Goal: Task Accomplishment & Management: Complete application form

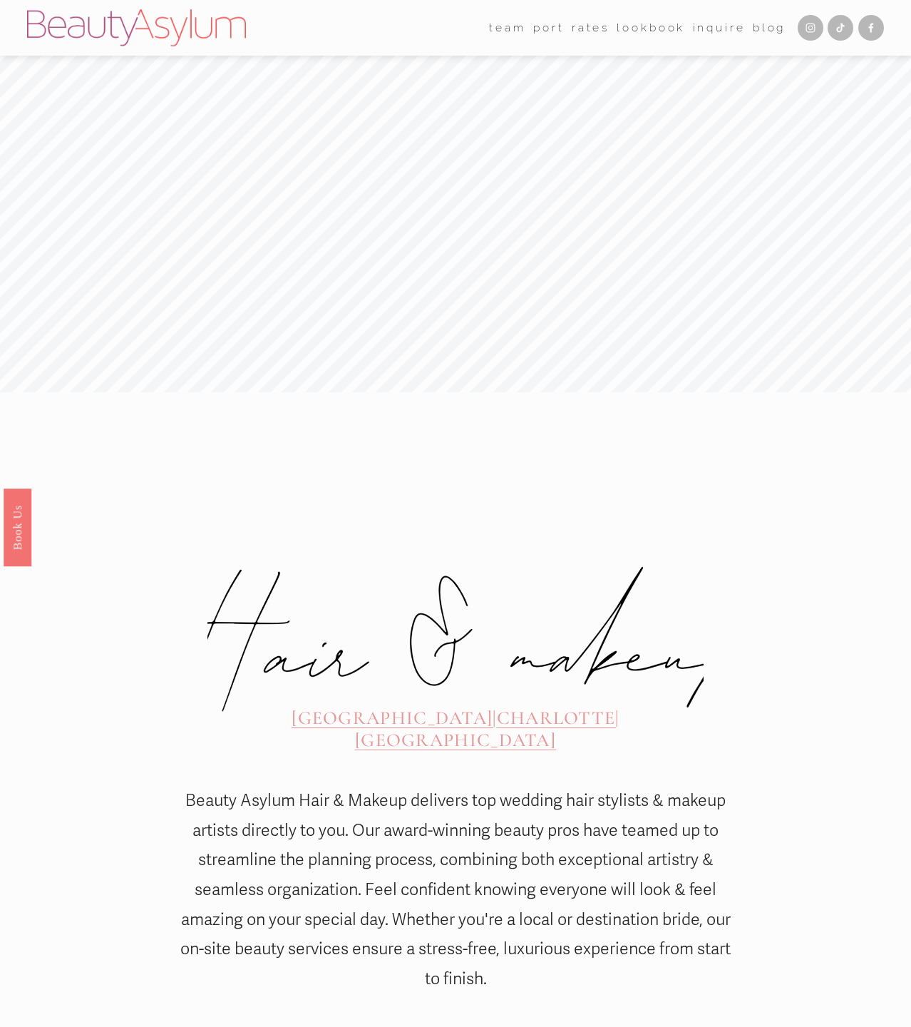
click at [497, 706] on span "CHARLOTTE" at bounding box center [556, 717] width 119 height 22
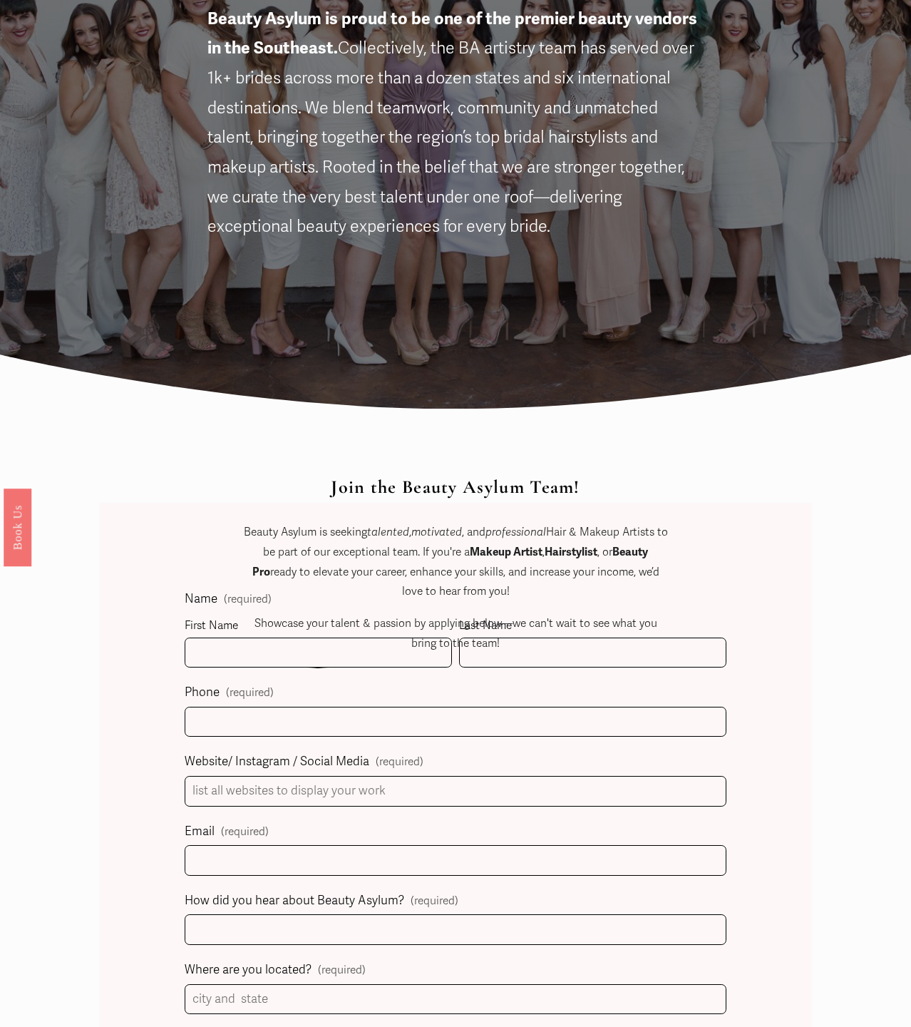
scroll to position [284, 0]
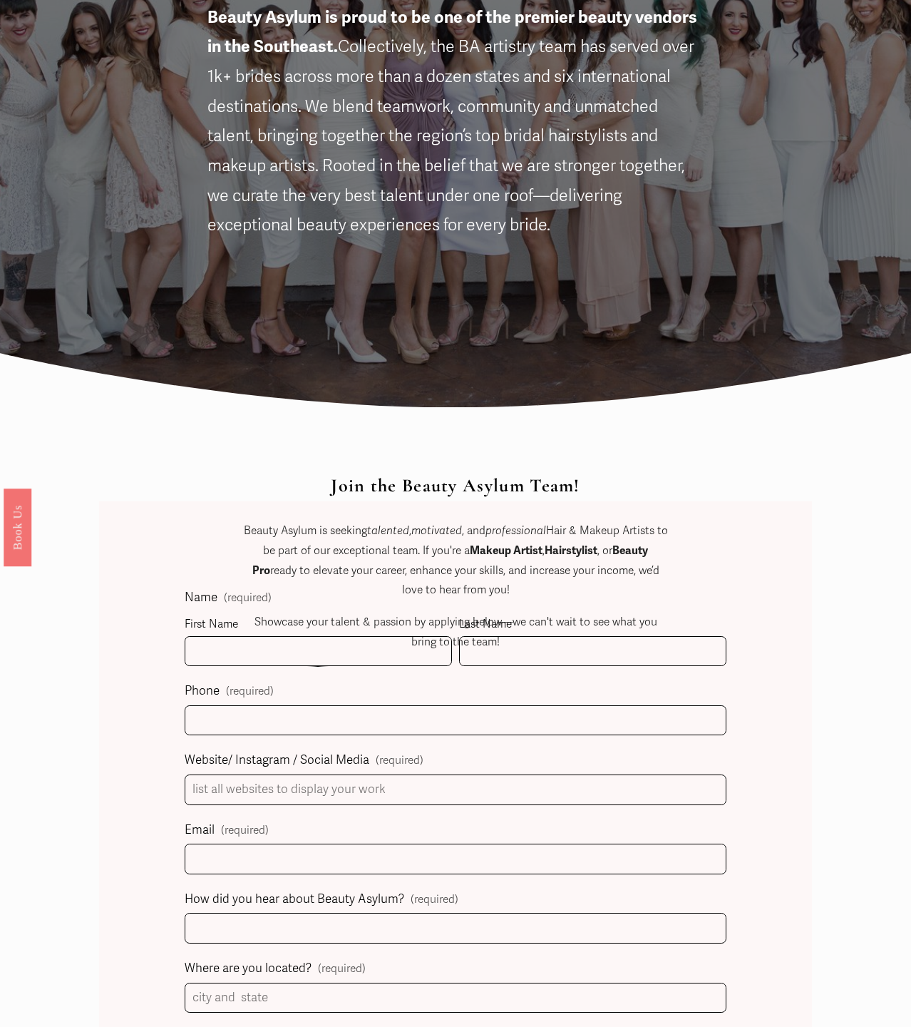
click at [363, 654] on div "Join the Beauty Asylum Team! Beauty Asylum is seeking talented , motivated , an…" at bounding box center [455, 576] width 424 height 202
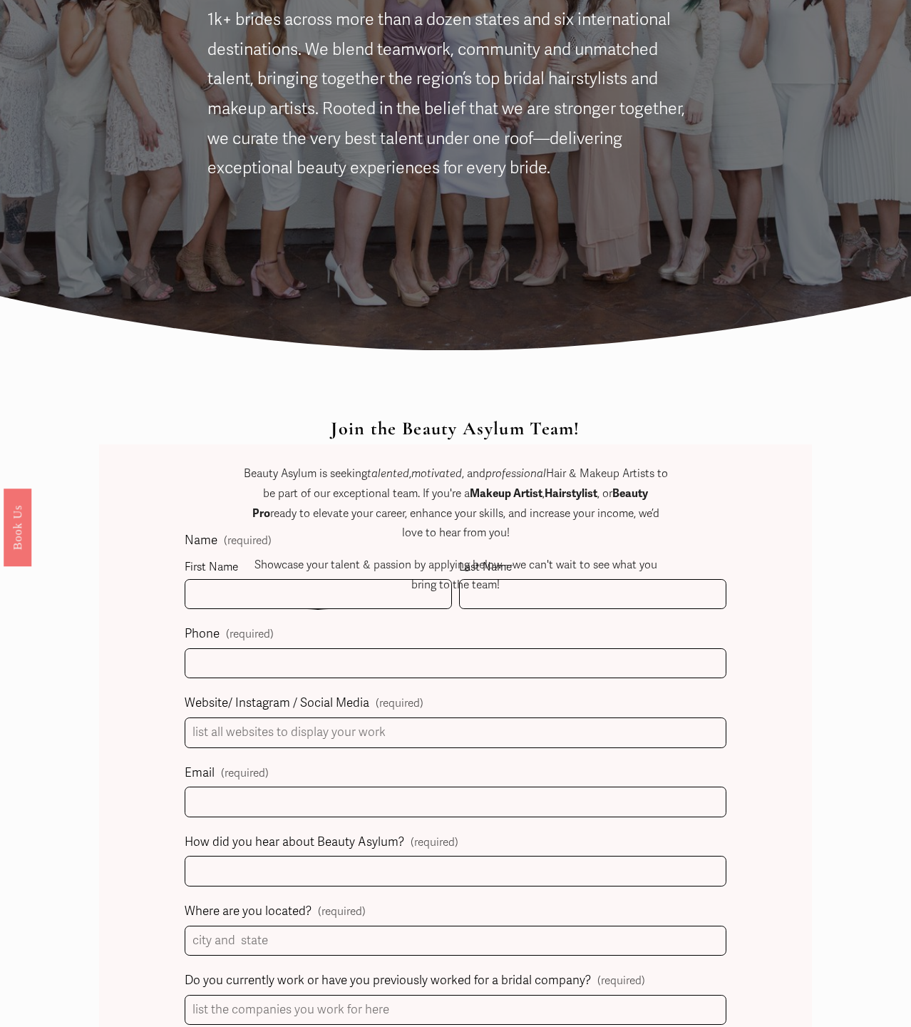
scroll to position [344, 0]
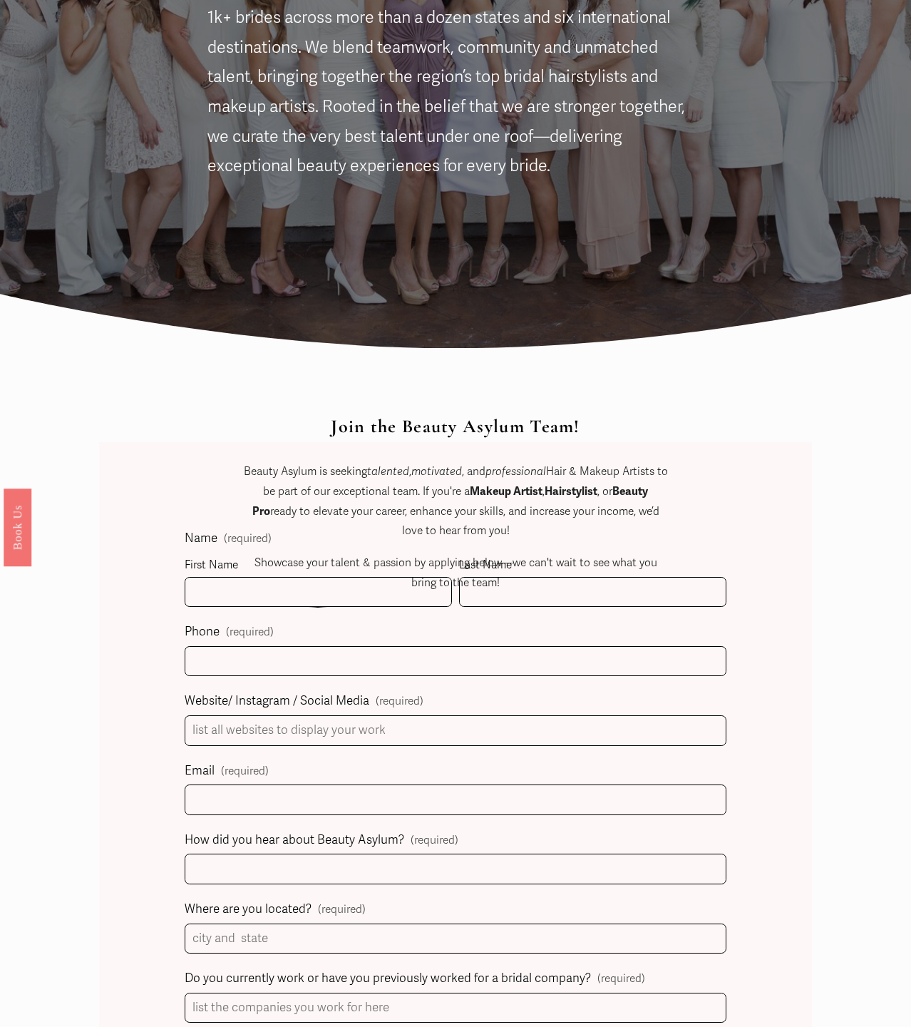
click at [291, 594] on div "Join the Beauty Asylum Team! Beauty Asylum is seeking talented , motivated , an…" at bounding box center [455, 517] width 424 height 202
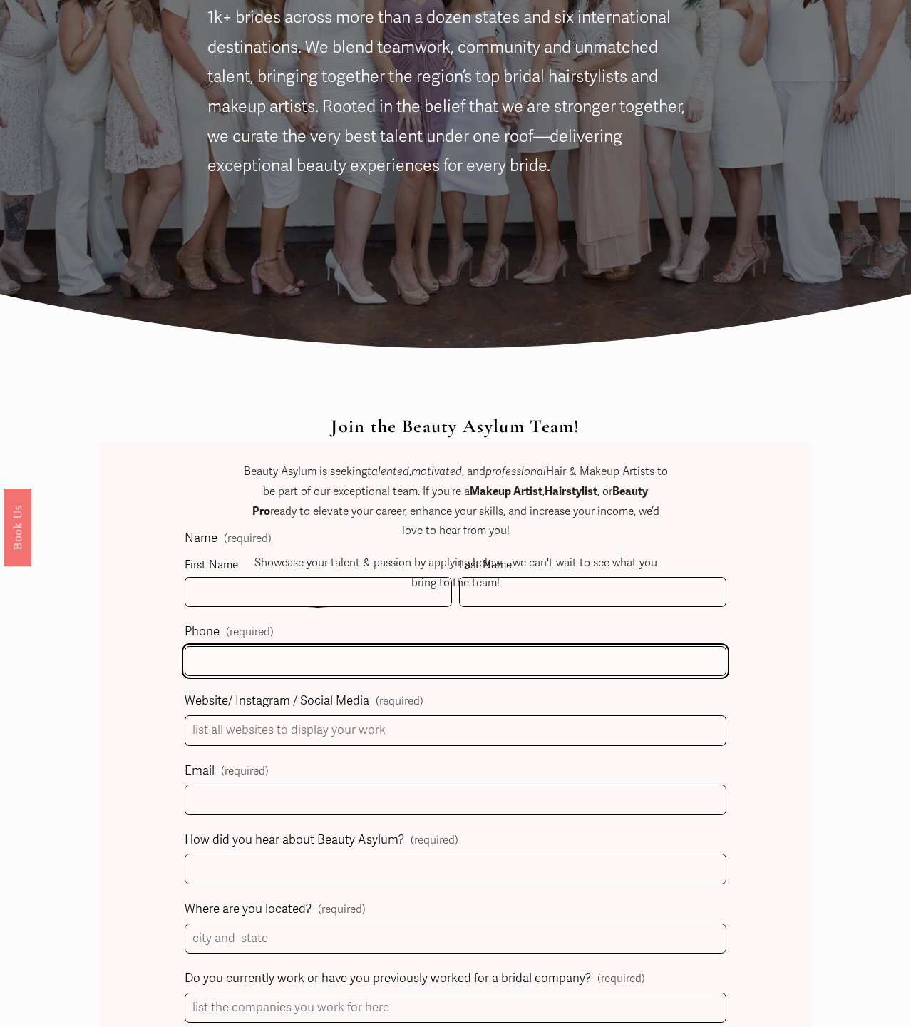
click at [311, 657] on input "text" at bounding box center [456, 661] width 542 height 31
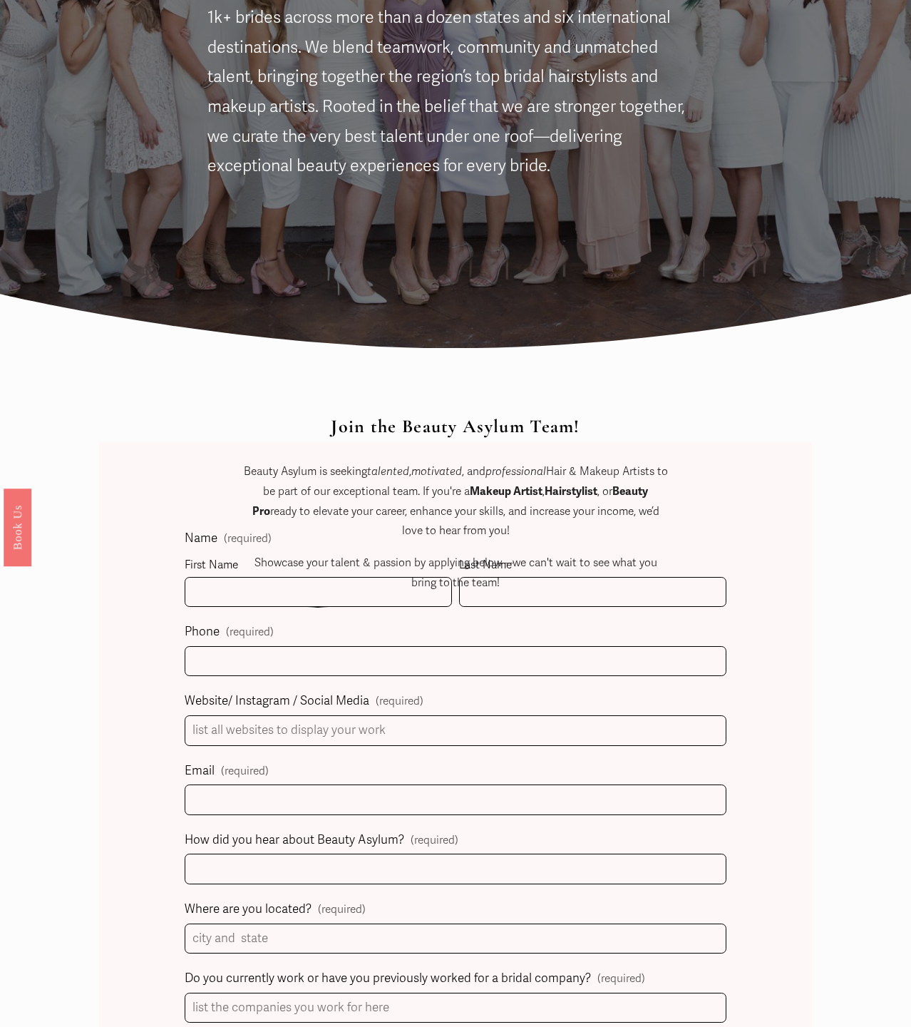
click at [281, 584] on p "Showcase your talent & passion by applying below—we can't wait to see what you …" at bounding box center [455, 573] width 424 height 40
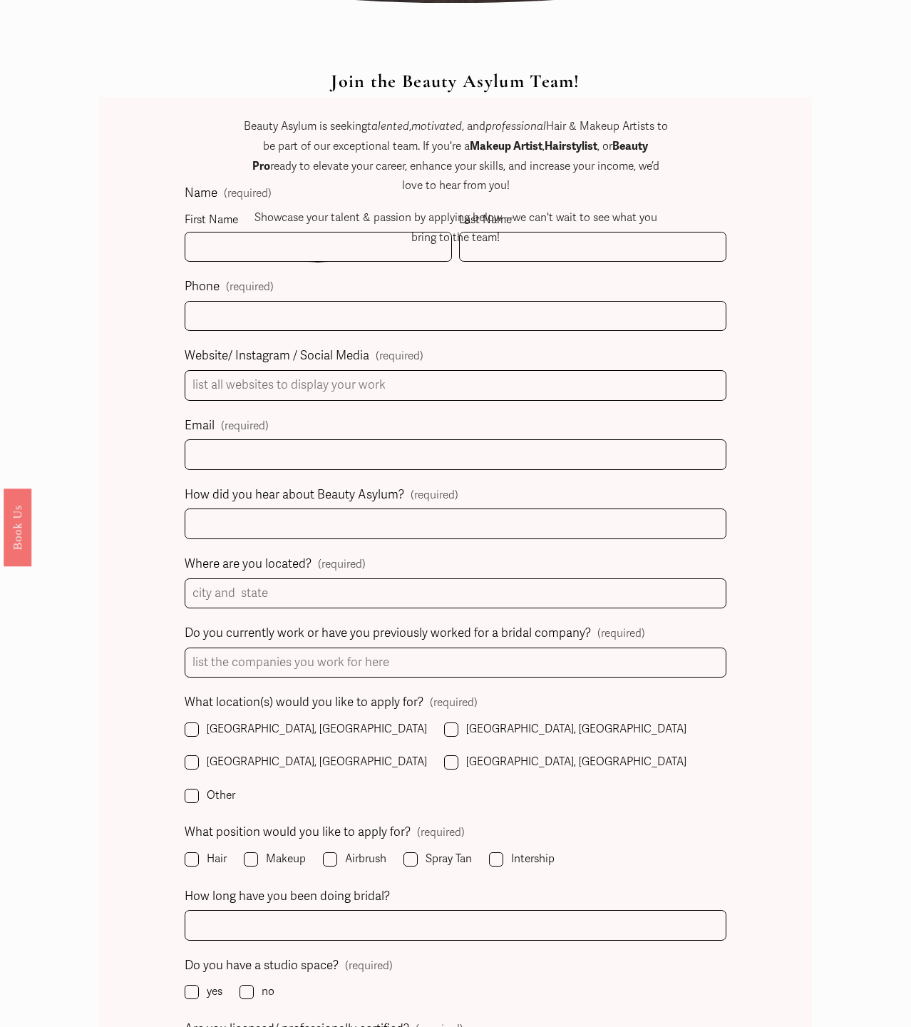
scroll to position [732, 0]
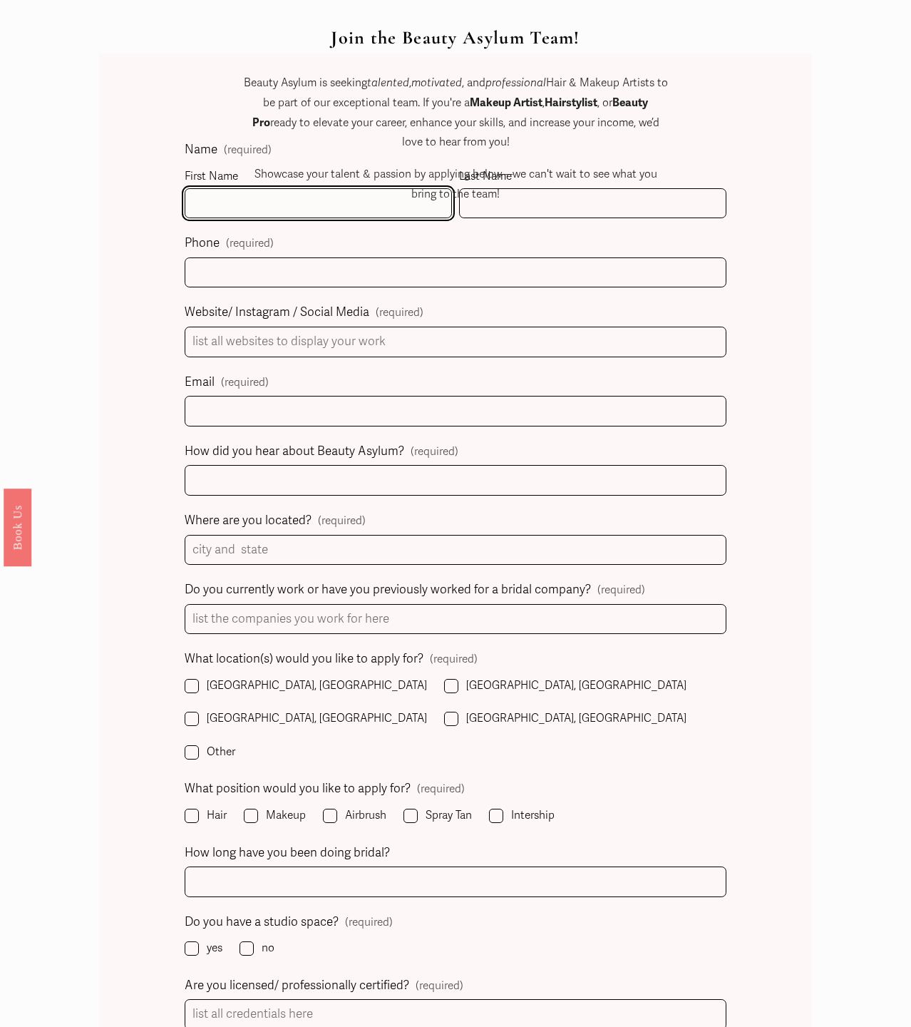
click at [237, 204] on input "First Name" at bounding box center [318, 203] width 267 height 31
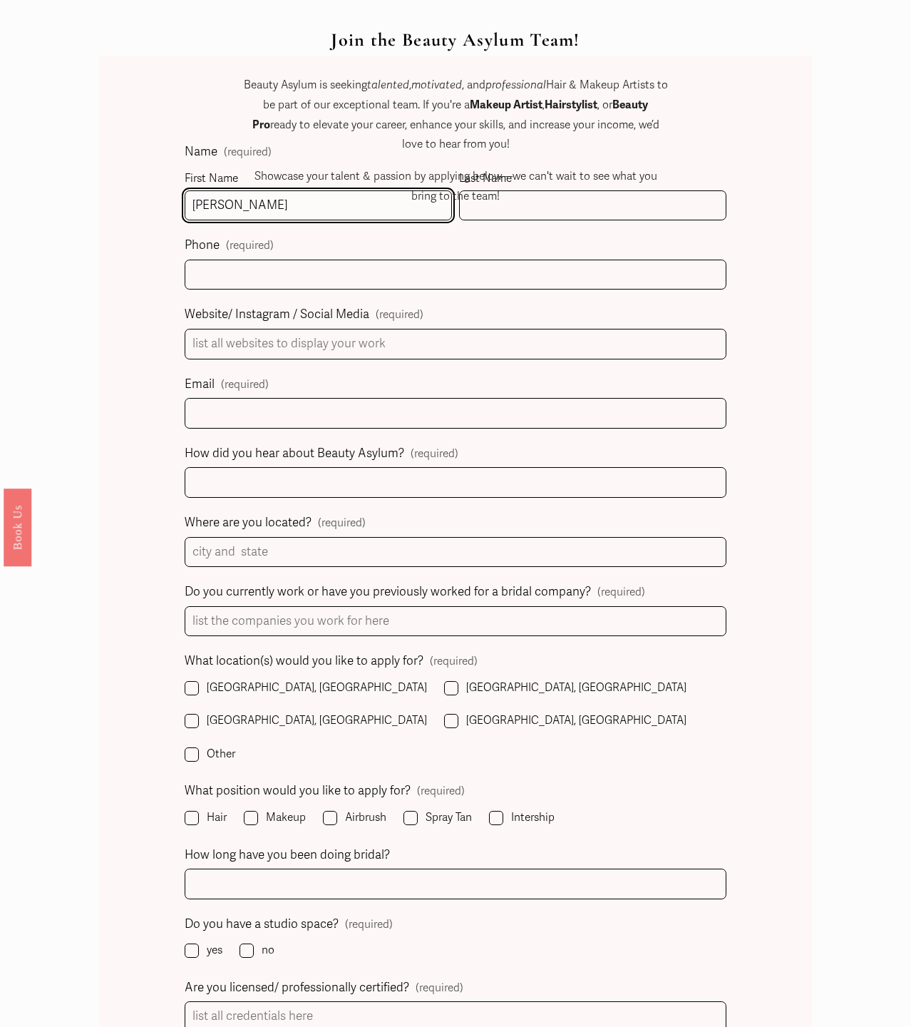
type input "Elizabeth"
click at [519, 197] on p "Showcase your talent & passion by applying below—we can't wait to see what you …" at bounding box center [455, 187] width 424 height 40
click at [518, 203] on p "Showcase your talent & passion by applying below—we can't wait to see what you …" at bounding box center [455, 187] width 424 height 40
click at [537, 204] on p "Showcase your talent & passion by applying below—we can't wait to see what you …" at bounding box center [455, 187] width 424 height 40
click at [510, 207] on div "Join the Beauty Asylum Team! Beauty Asylum is seeking talented , motivated , an…" at bounding box center [455, 130] width 424 height 202
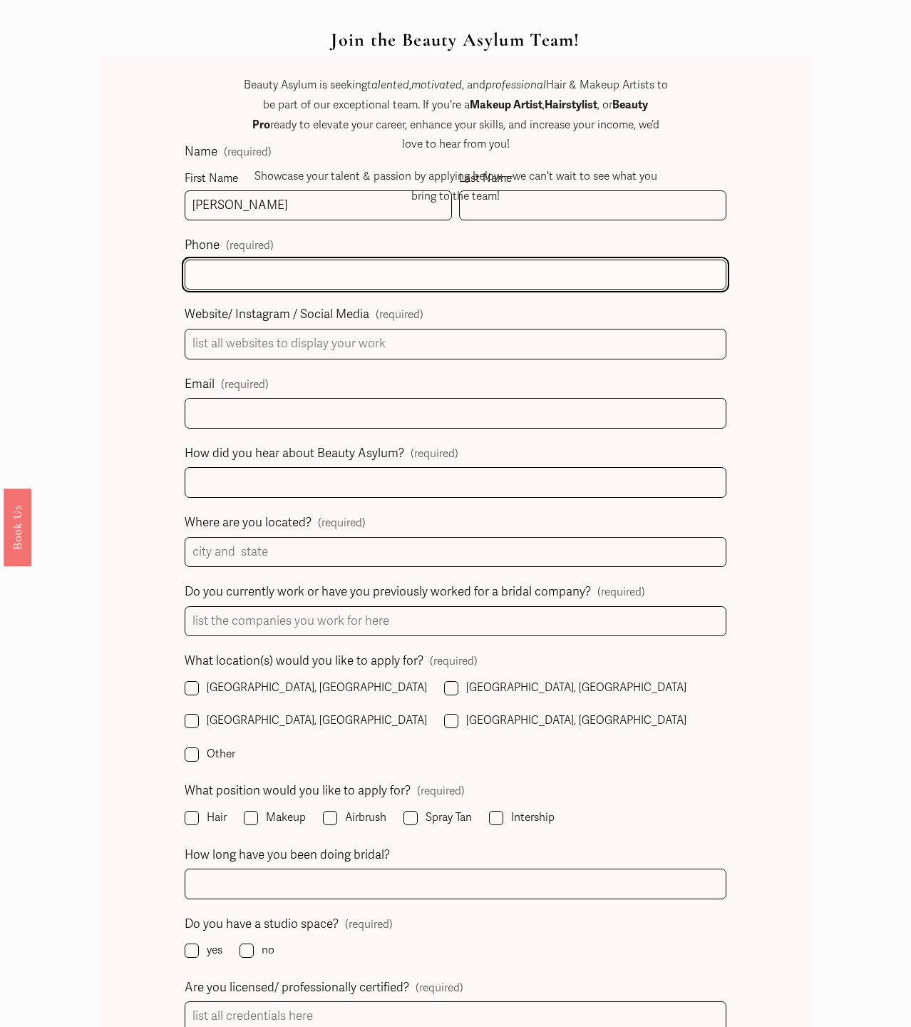
click at [349, 277] on input "text" at bounding box center [456, 274] width 542 height 31
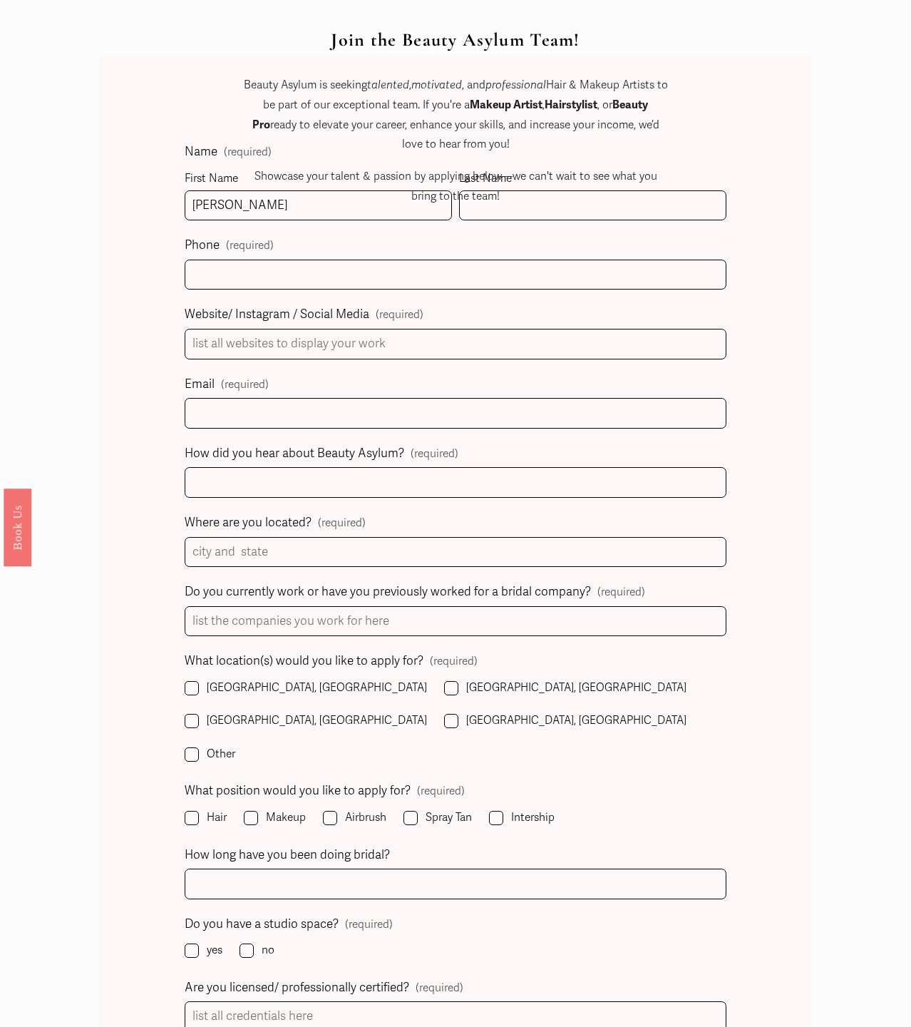
click at [536, 202] on p "Showcase your talent & passion by applying below—we can't wait to see what you …" at bounding box center [455, 187] width 424 height 40
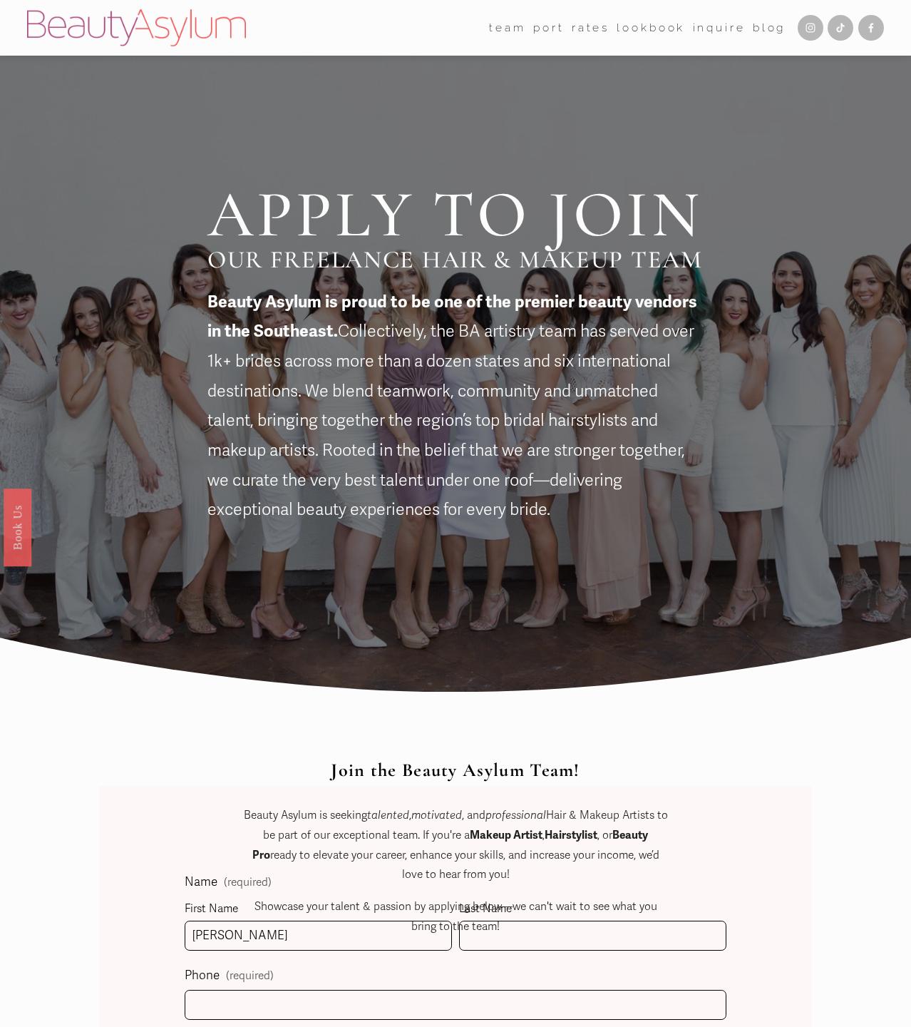
scroll to position [74, 0]
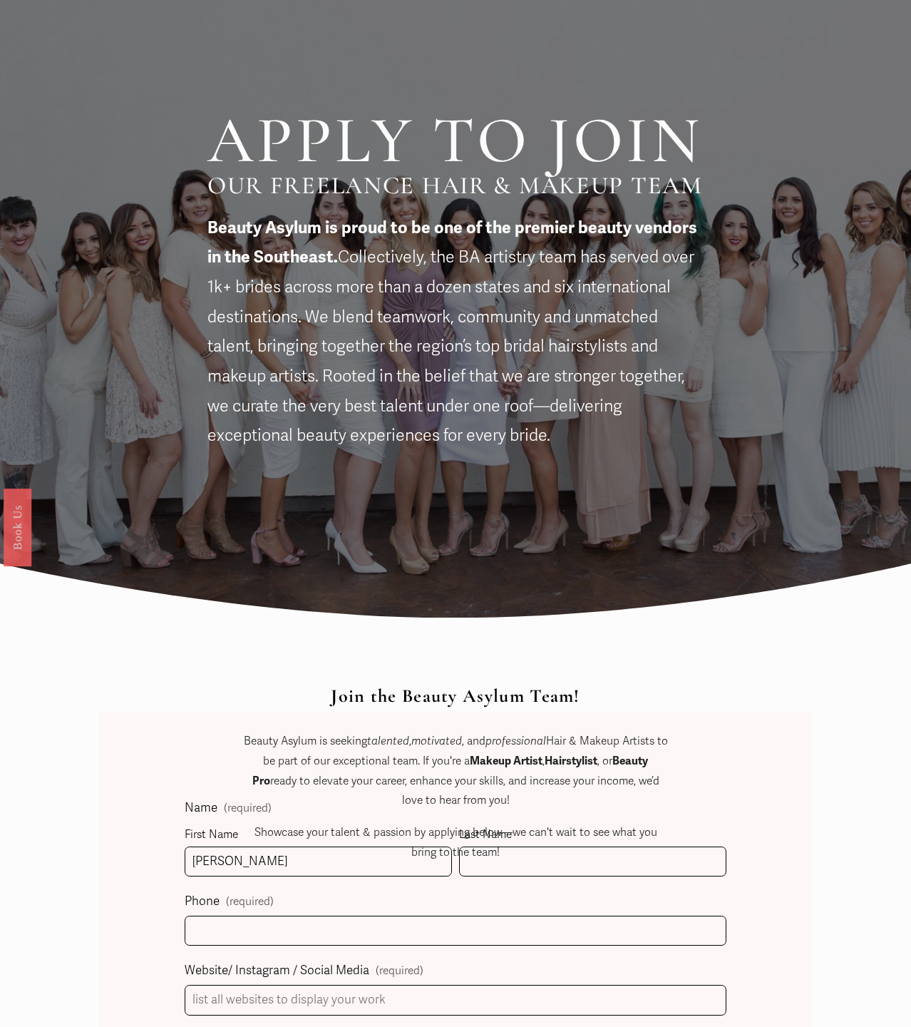
drag, startPoint x: 556, startPoint y: 847, endPoint x: 557, endPoint y: 862, distance: 15.0
click at [556, 848] on p "Showcase your talent & passion by applying below—we can't wait to see what you …" at bounding box center [455, 843] width 424 height 40
click at [557, 862] on p "Showcase your talent & passion by applying below—we can't wait to see what you …" at bounding box center [455, 843] width 424 height 40
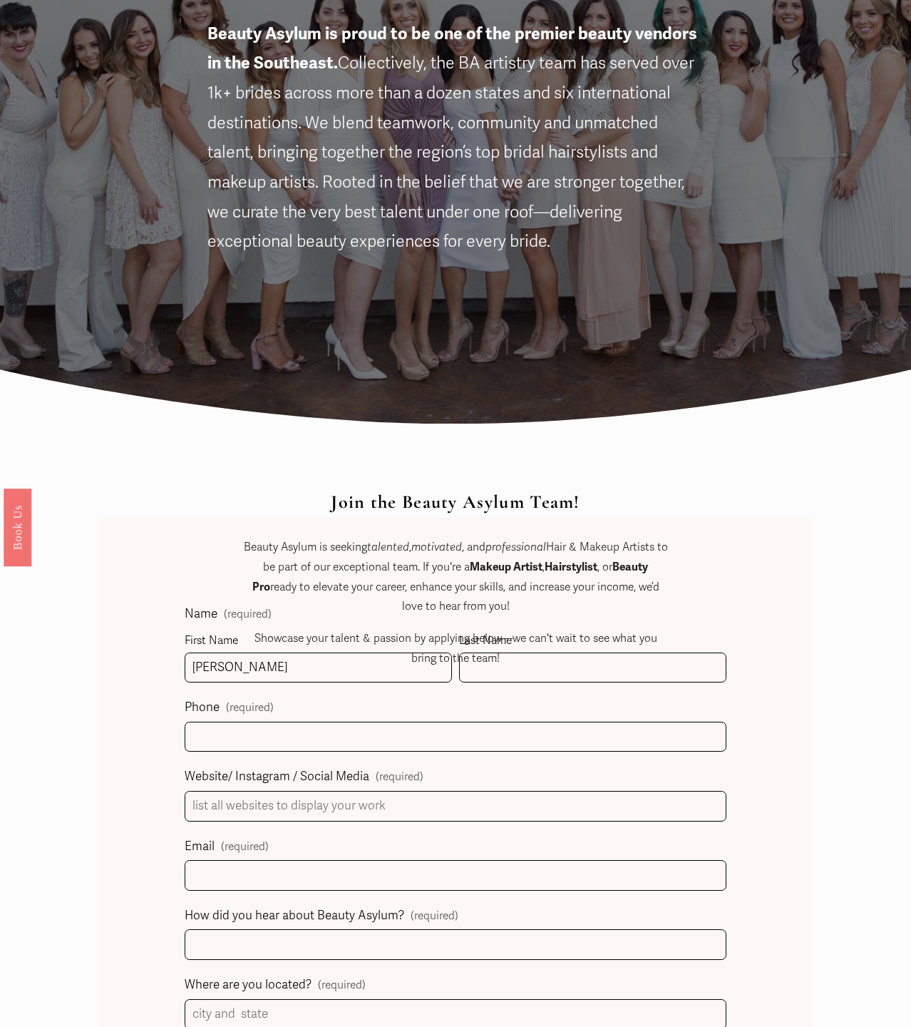
scroll to position [308, 0]
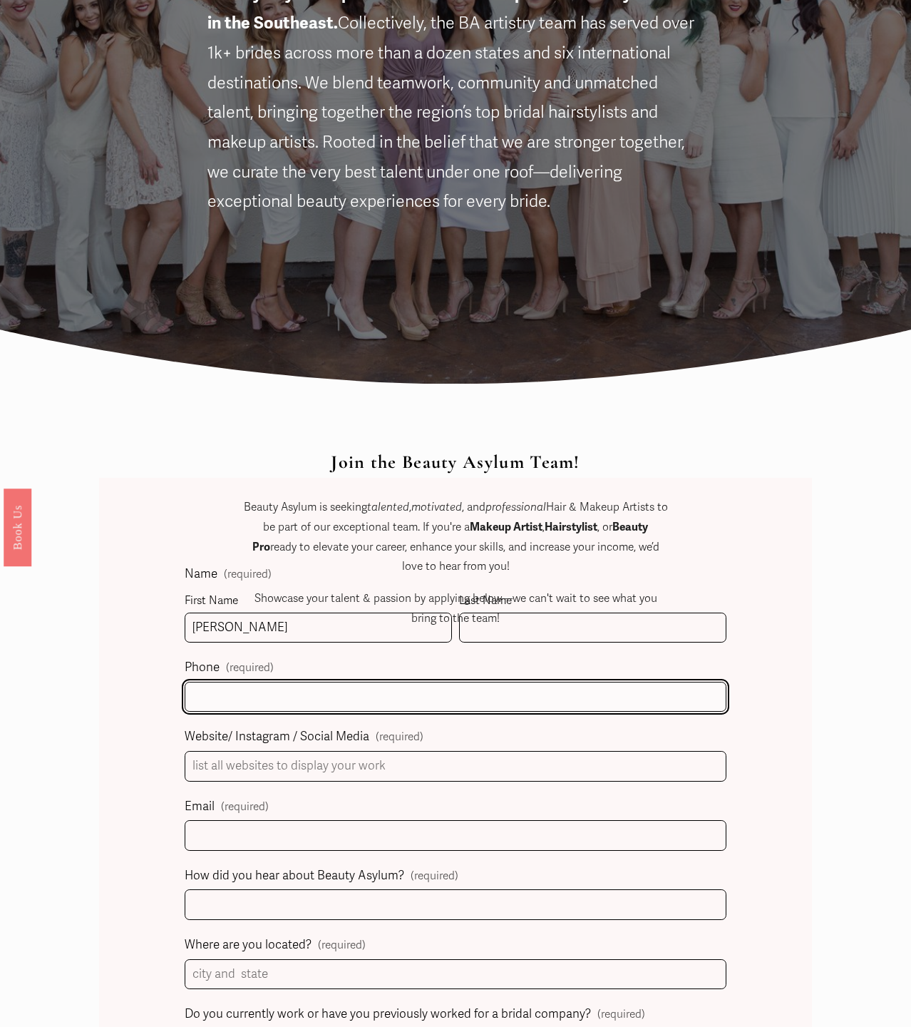
click at [317, 693] on input "text" at bounding box center [456, 696] width 542 height 31
type input "(702) 204-1276"
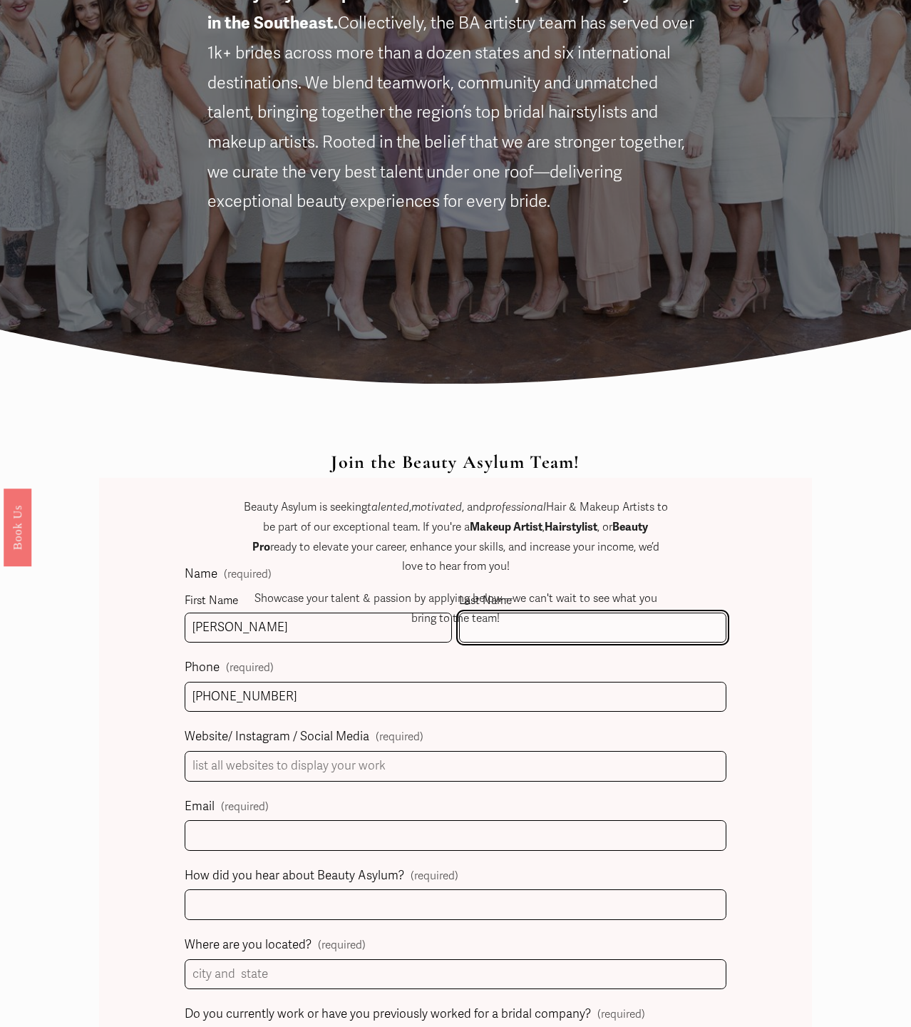
type input "Reed"
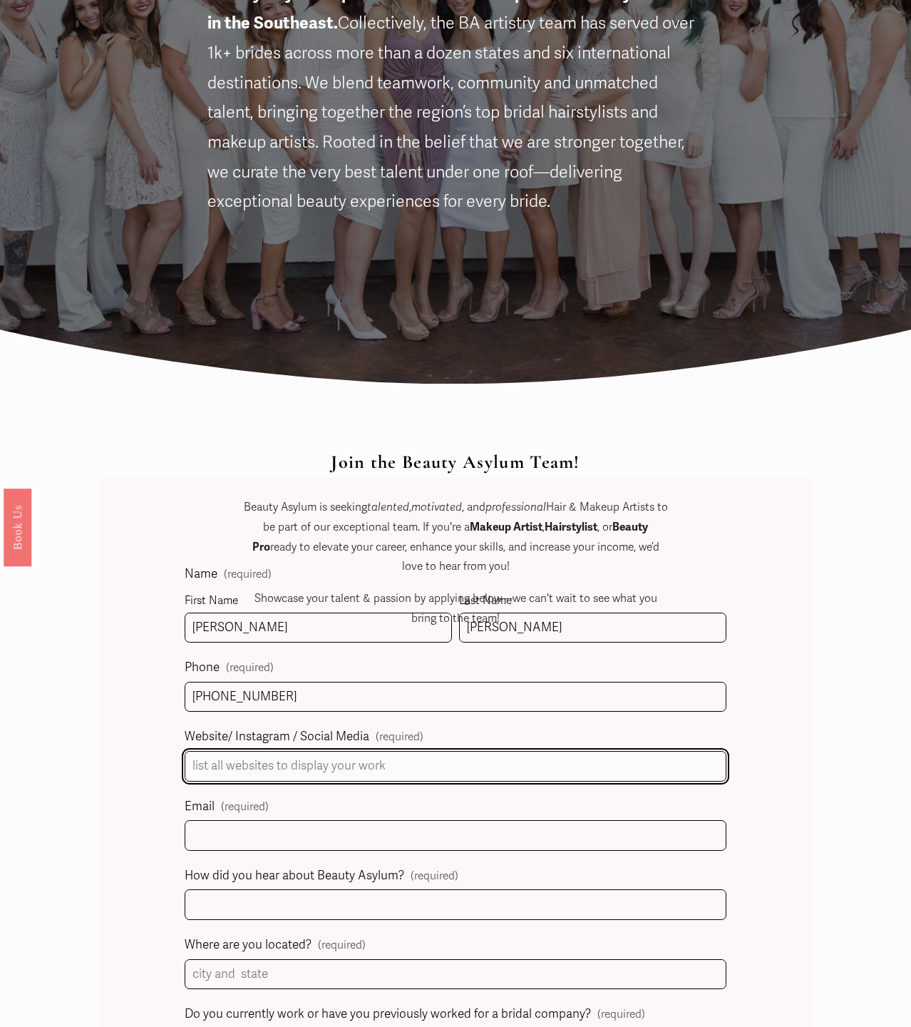
click at [333, 769] on input "Website/ Instagram / Social Media (required)" at bounding box center [456, 766] width 542 height 31
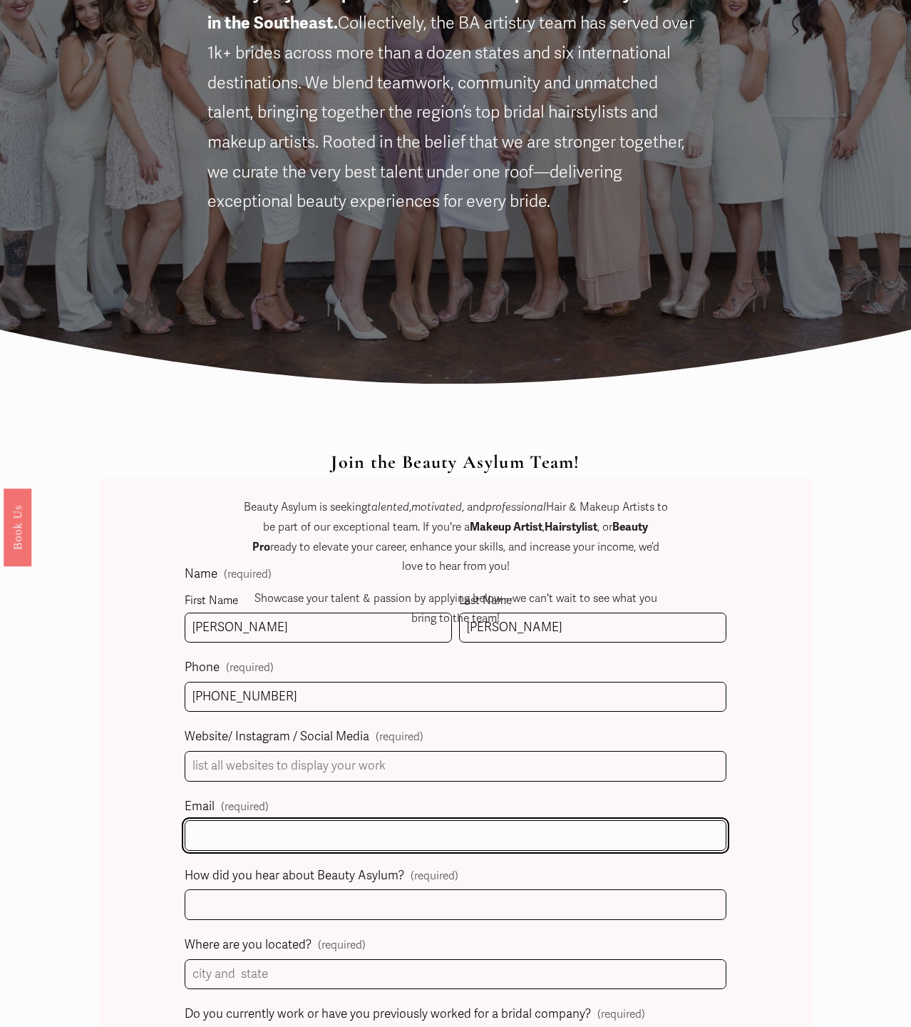
click at [344, 840] on input "Email (required)" at bounding box center [456, 835] width 542 height 31
type input "ellie@elliemichelbeauty.com"
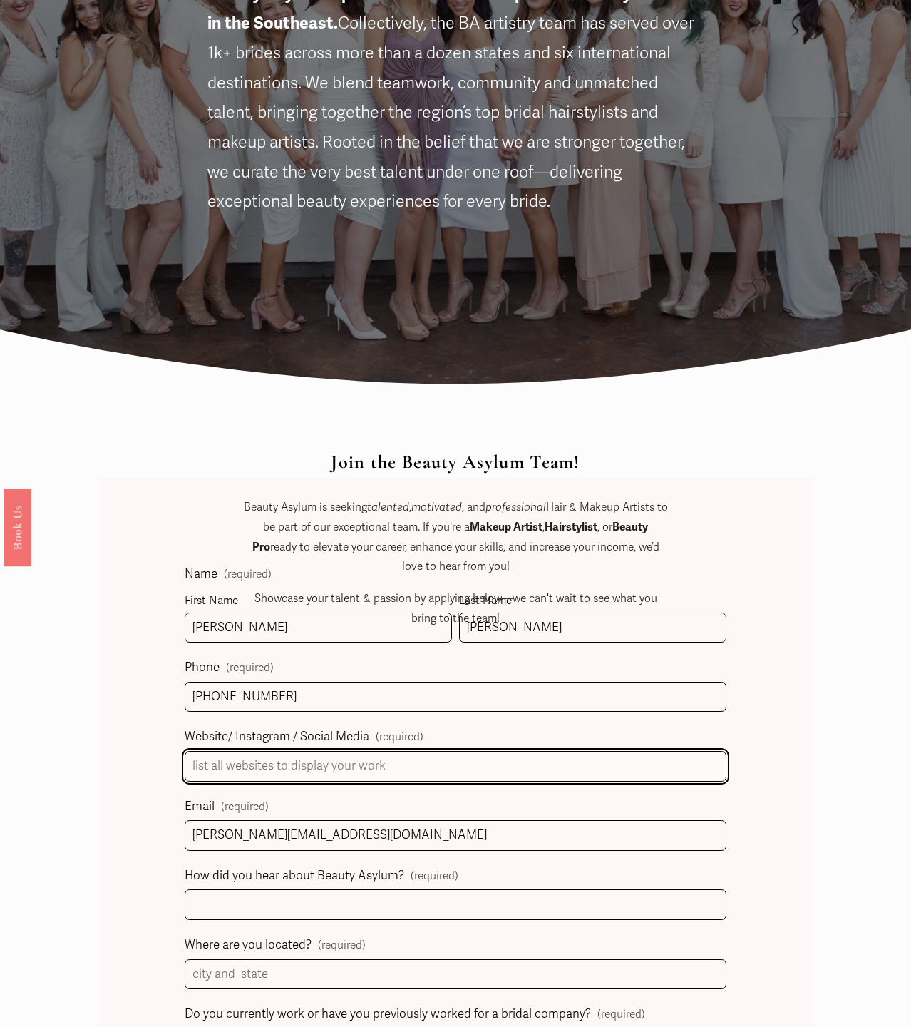
click at [388, 763] on input "Website/ Instagram / Social Media (required)" at bounding box center [456, 766] width 542 height 31
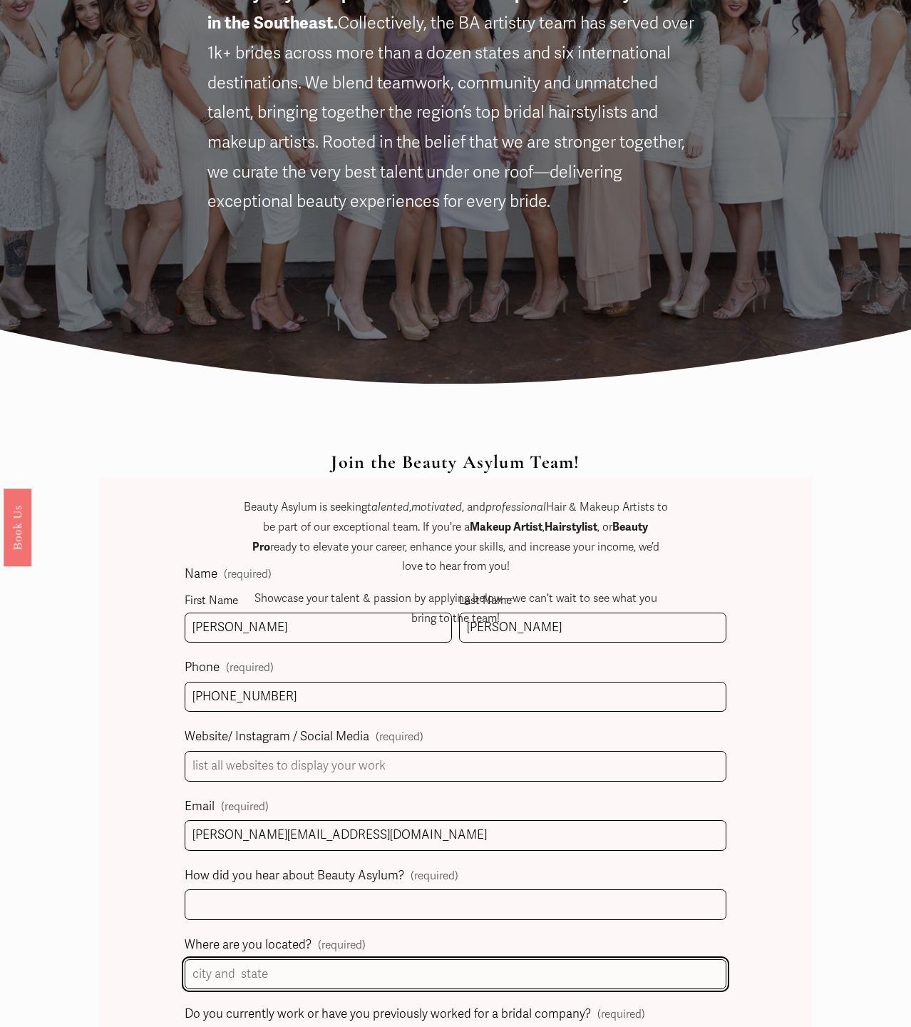
click at [504, 972] on input "Where are you located? (required)" at bounding box center [456, 974] width 542 height 31
type input "N"
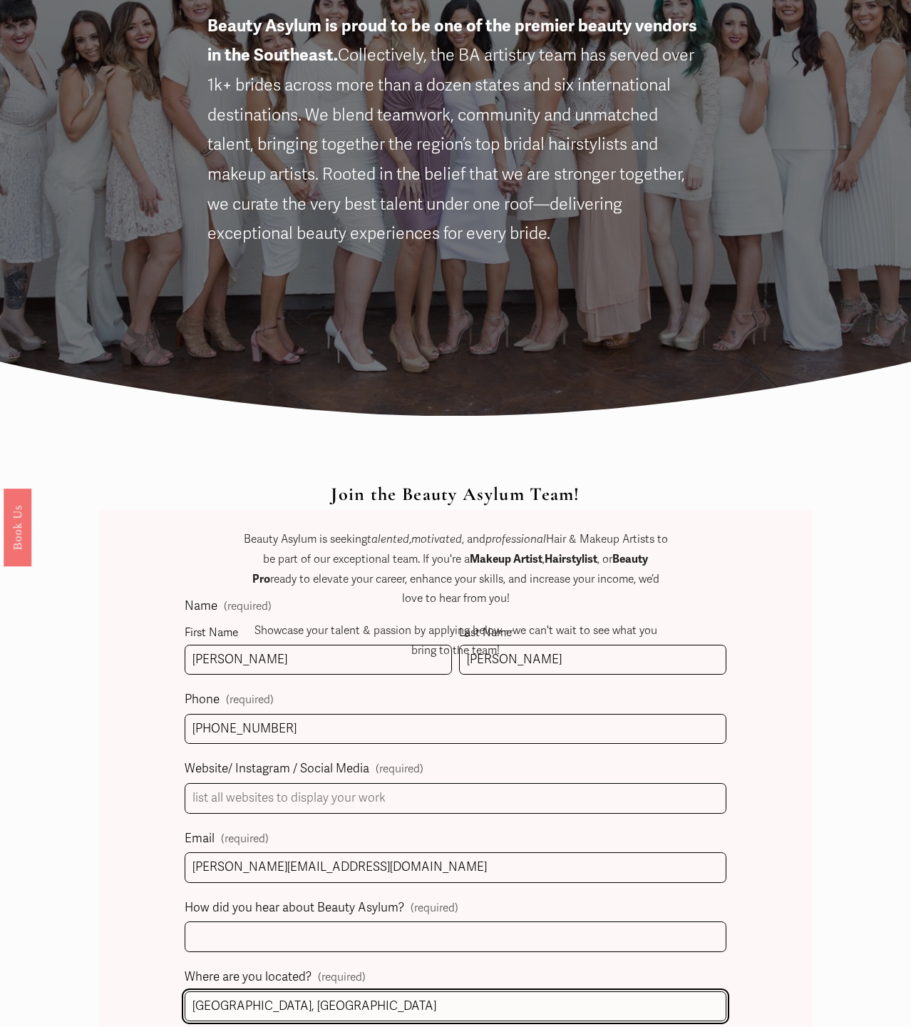
scroll to position [272, 0]
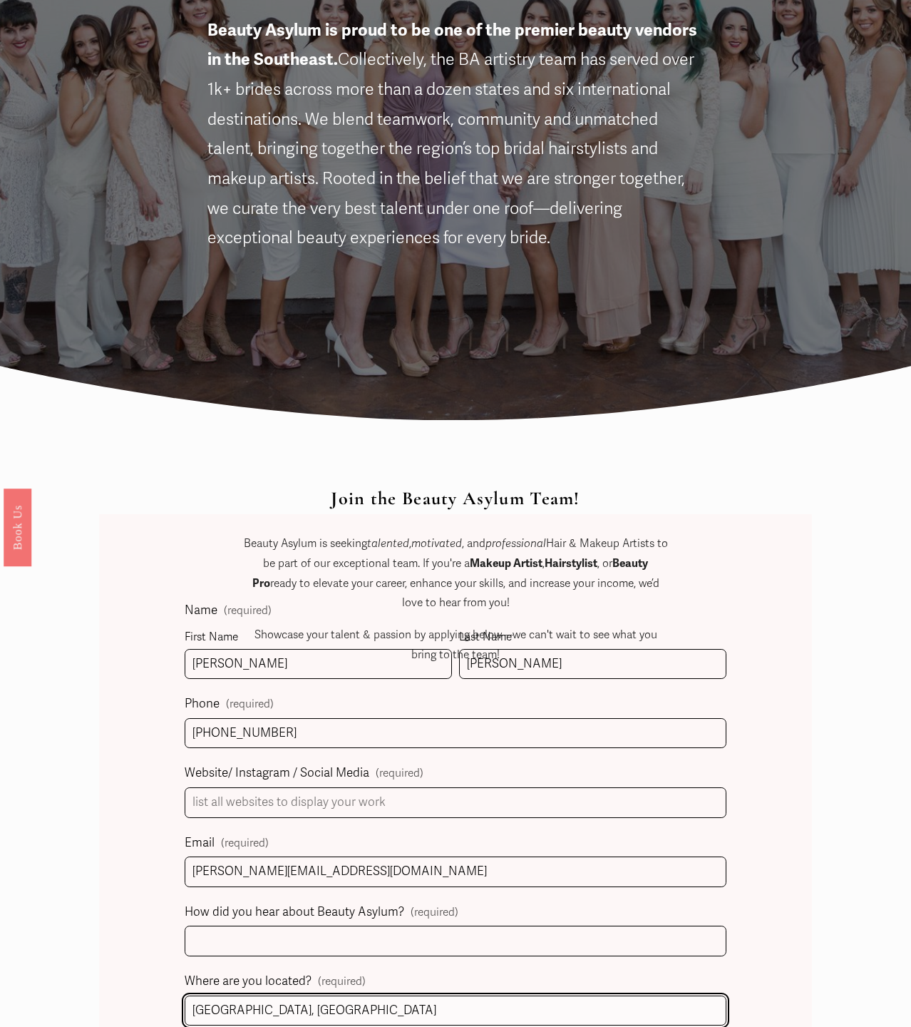
type input "[GEOGRAPHIC_DATA], [GEOGRAPHIC_DATA]"
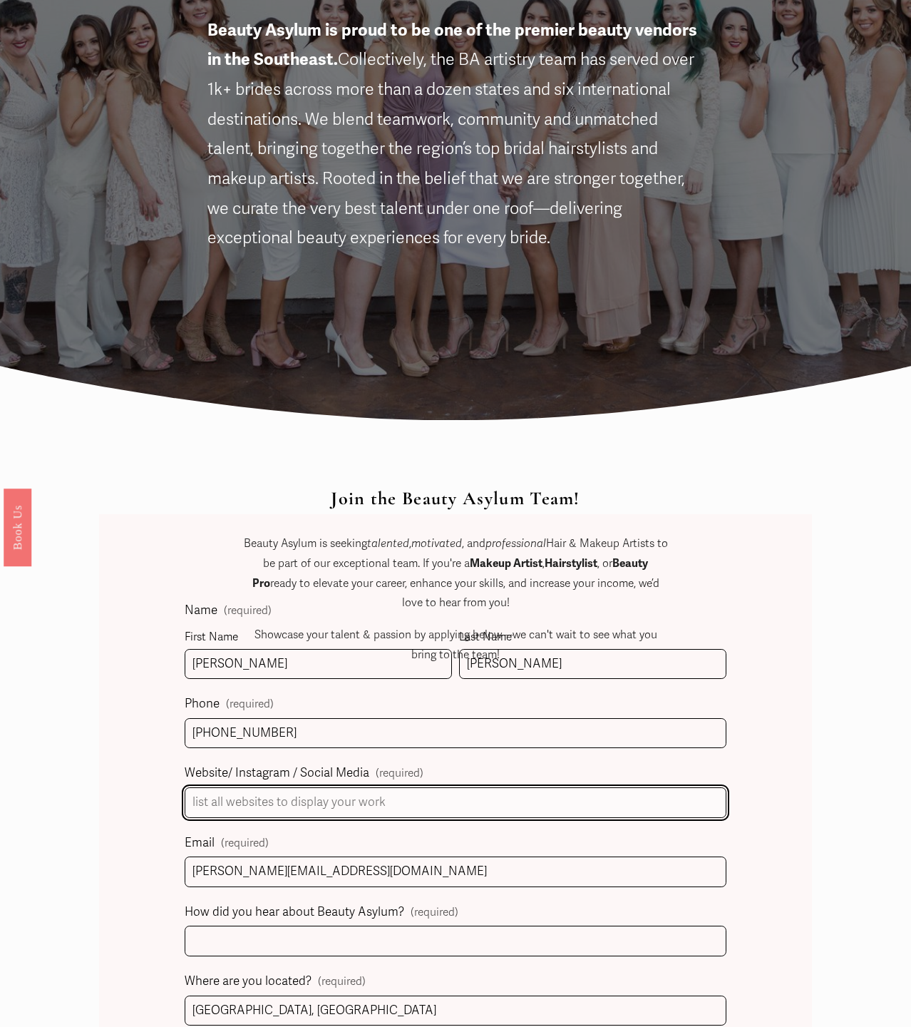
click at [455, 798] on input "Website/ Instagram / Social Media (required)" at bounding box center [456, 802] width 542 height 31
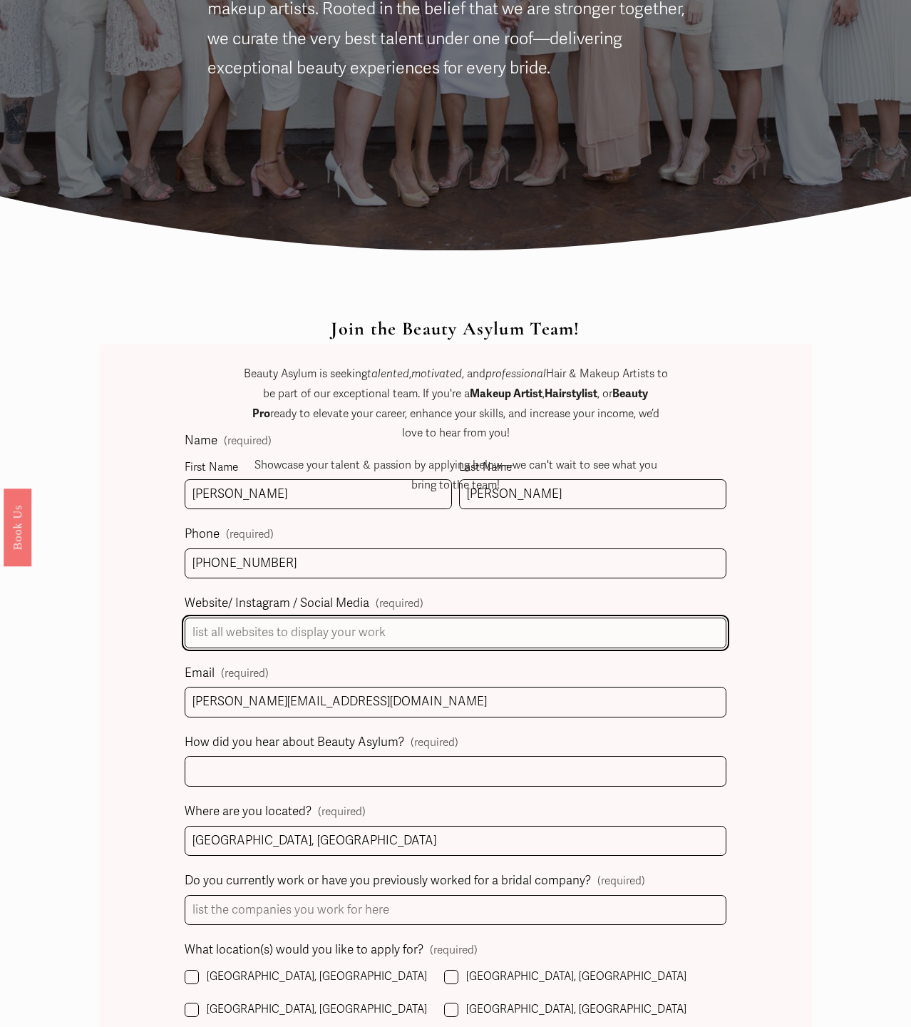
scroll to position [444, 0]
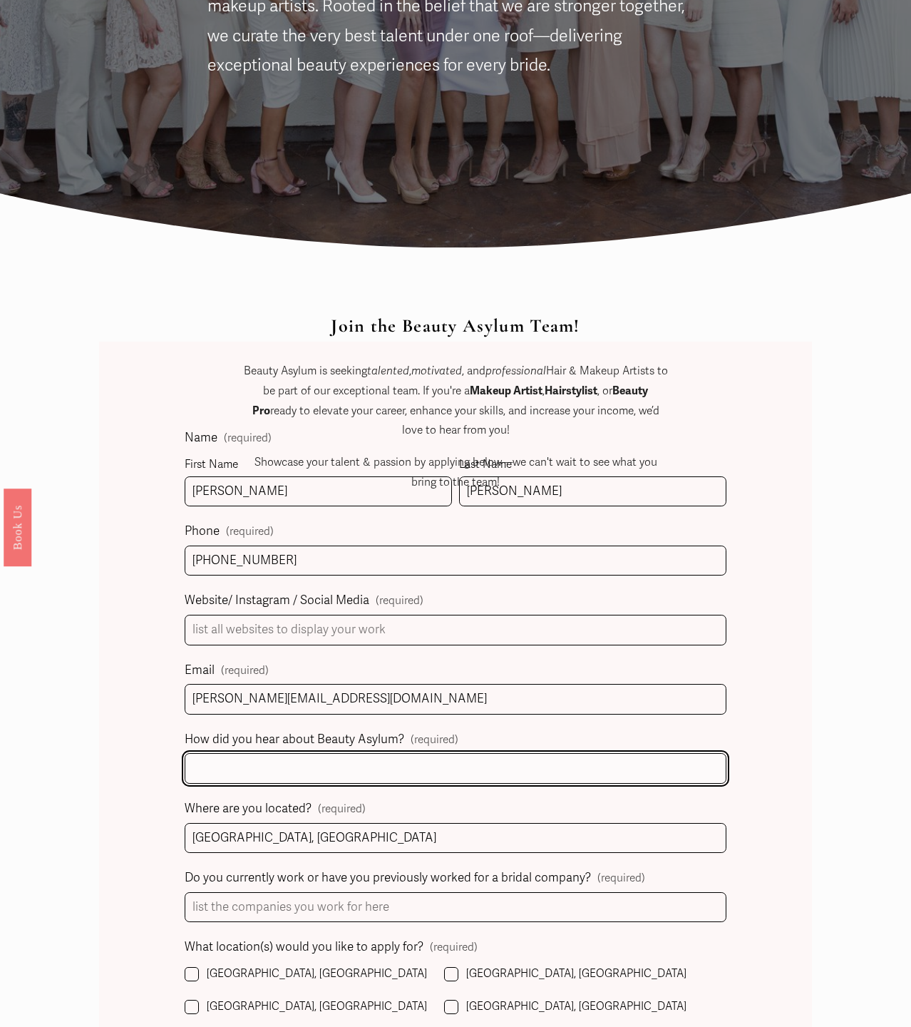
click at [453, 768] on input "How did you hear about Beauty Asylum? (required)" at bounding box center [456, 768] width 542 height 31
type input "A referral from a hairstylist"
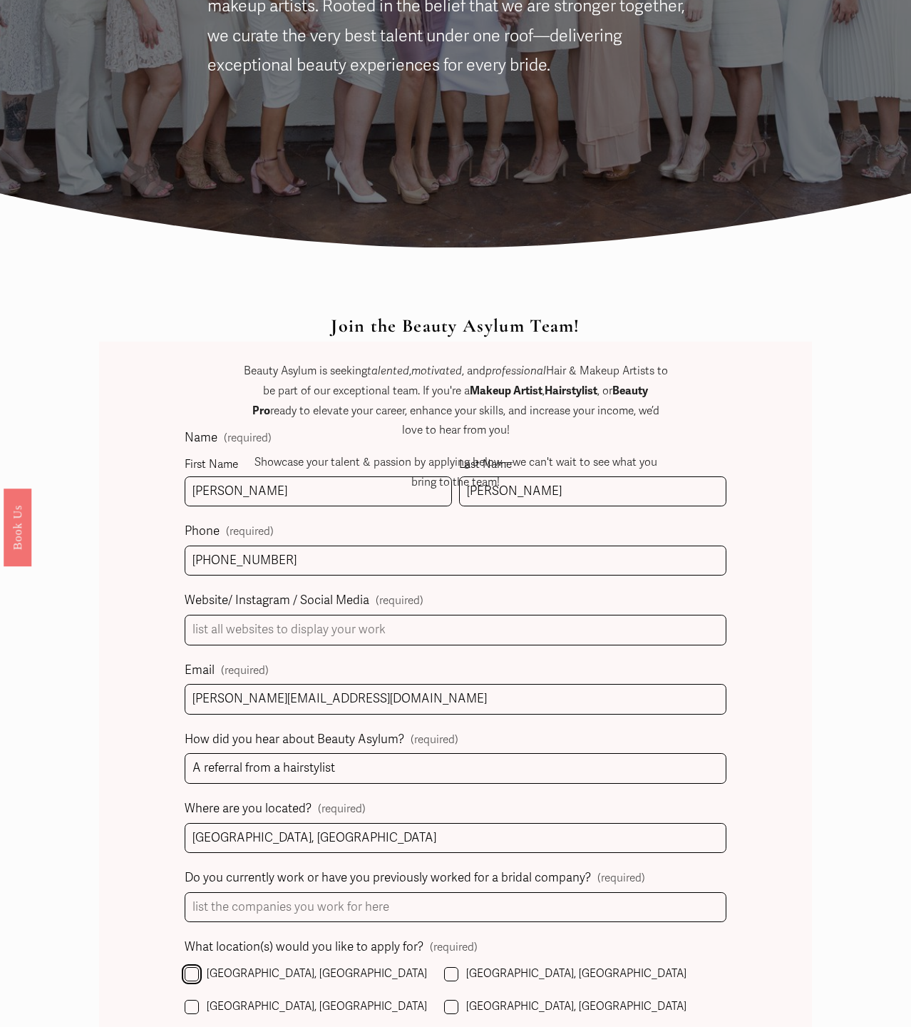
click at [186, 971] on input "[GEOGRAPHIC_DATA], [GEOGRAPHIC_DATA]" at bounding box center [192, 974] width 14 height 14
checkbox input "true"
click at [250, 907] on input "Do you currently work or have you previously worked for a bridal company? (requ…" at bounding box center [456, 907] width 542 height 31
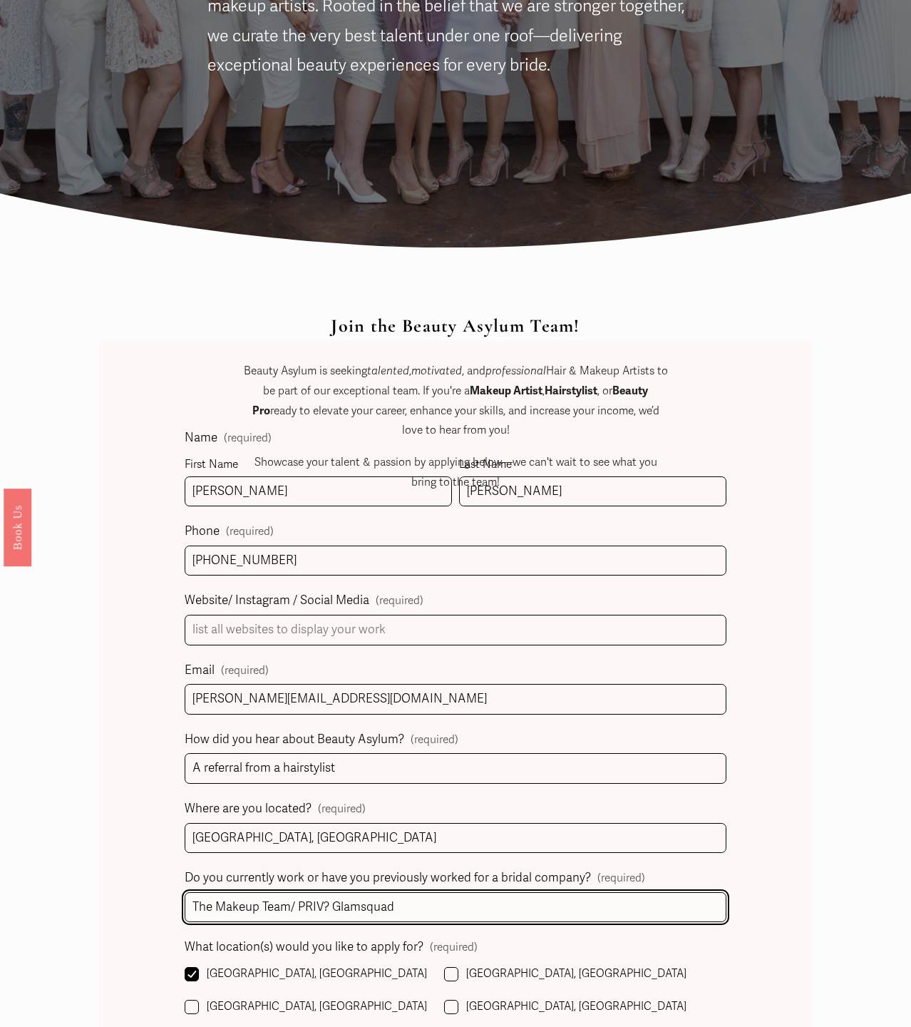
type input "The Makeup Team/ PRIV? Glamsquad"
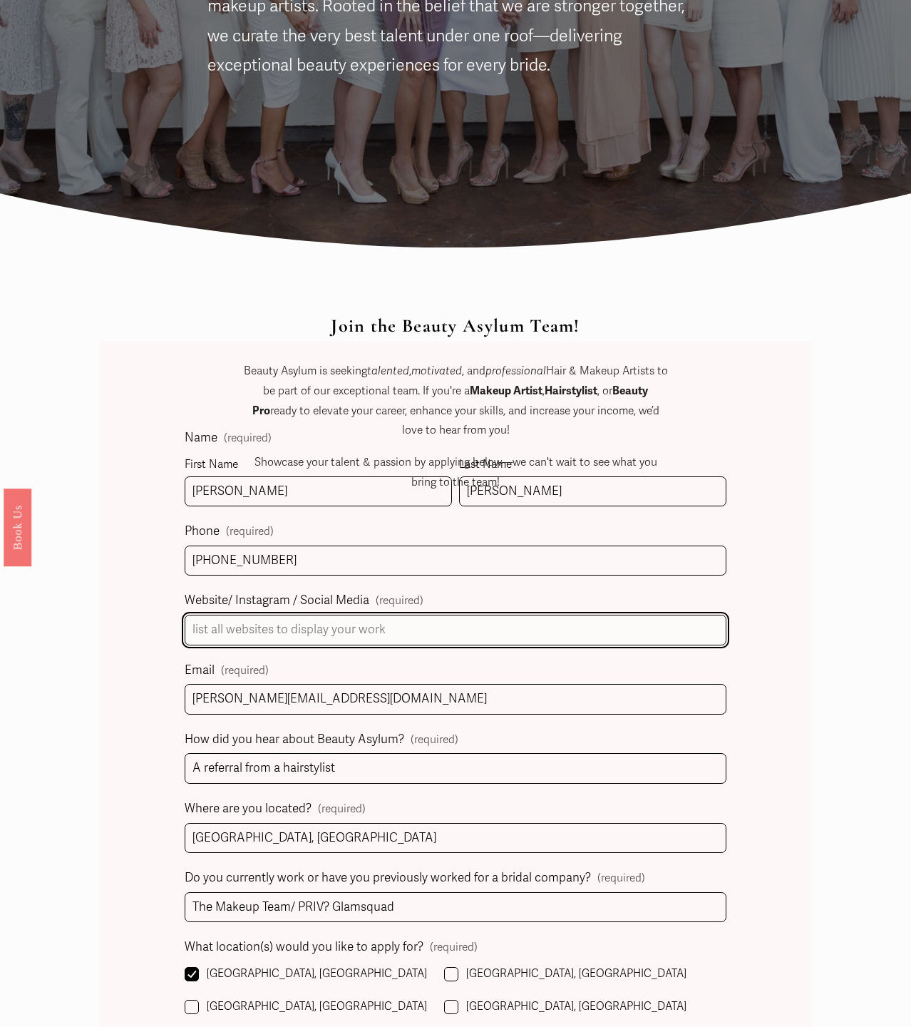
click at [325, 639] on input "Website/ Instagram / Social Media (required)" at bounding box center [456, 629] width 542 height 31
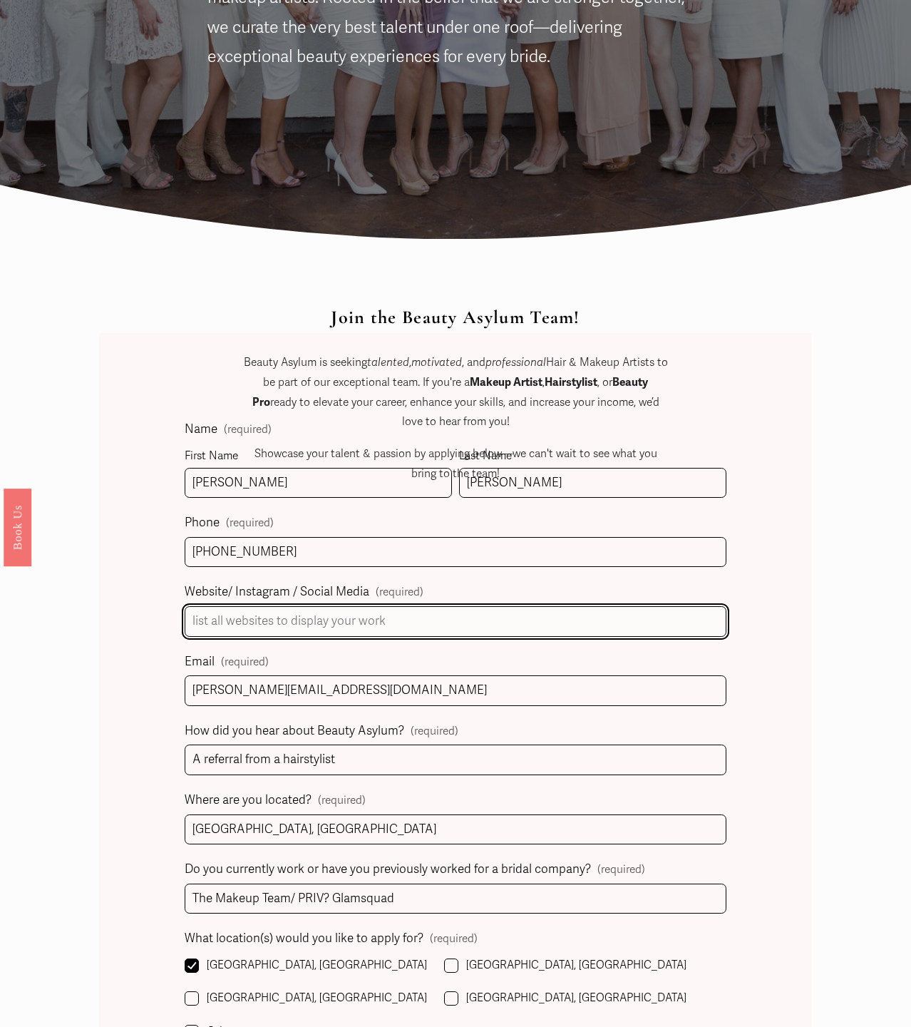
scroll to position [454, 0]
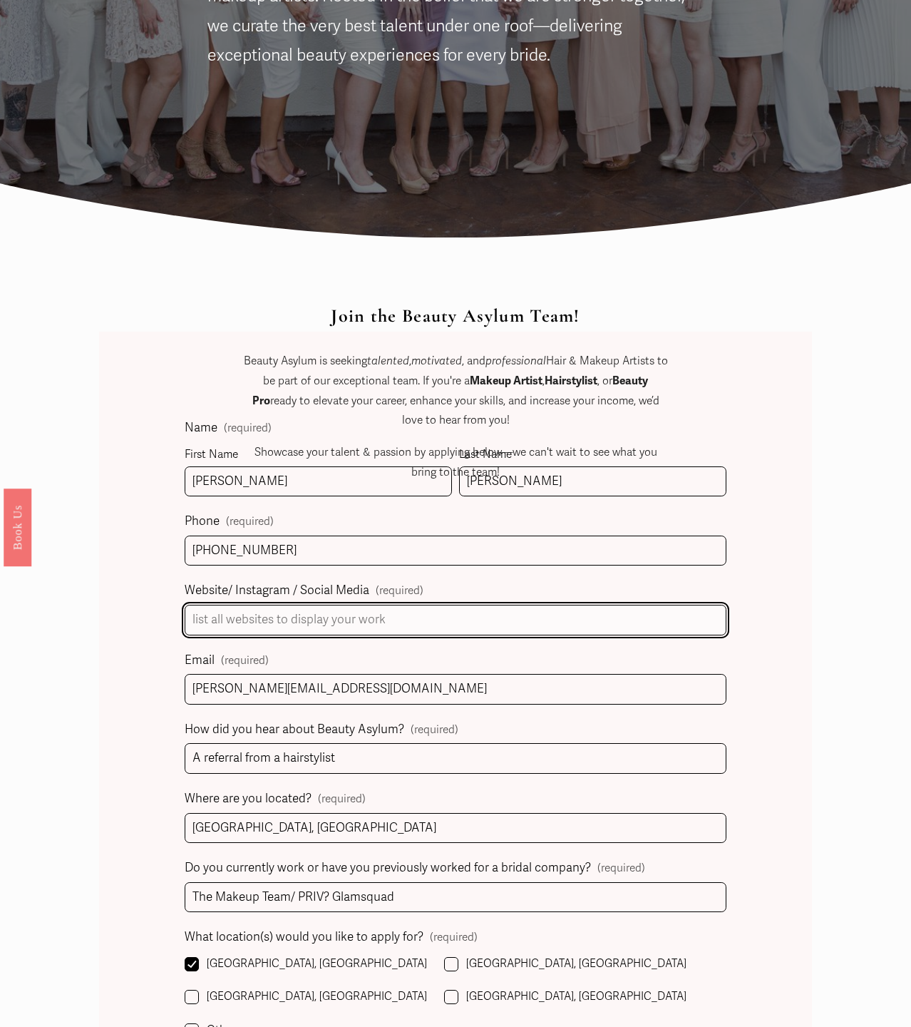
paste input "https://www.instagram.com/elliemichelll/"
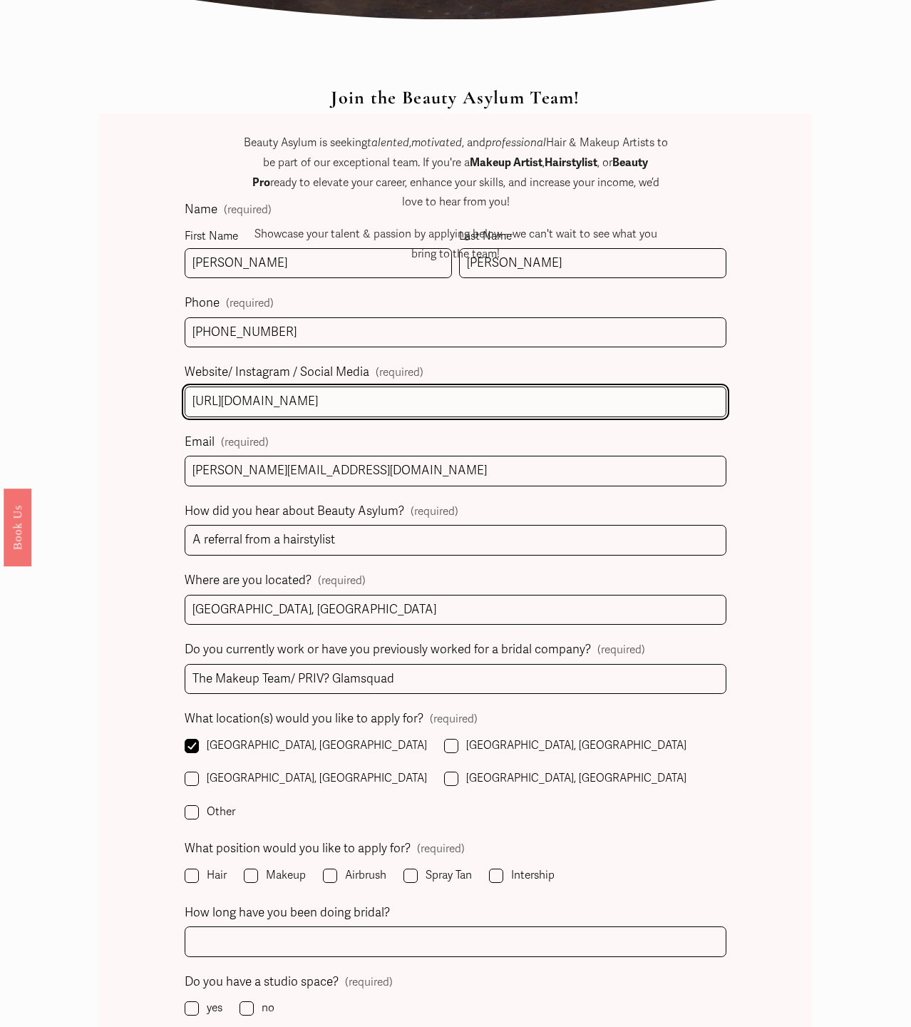
scroll to position [696, 0]
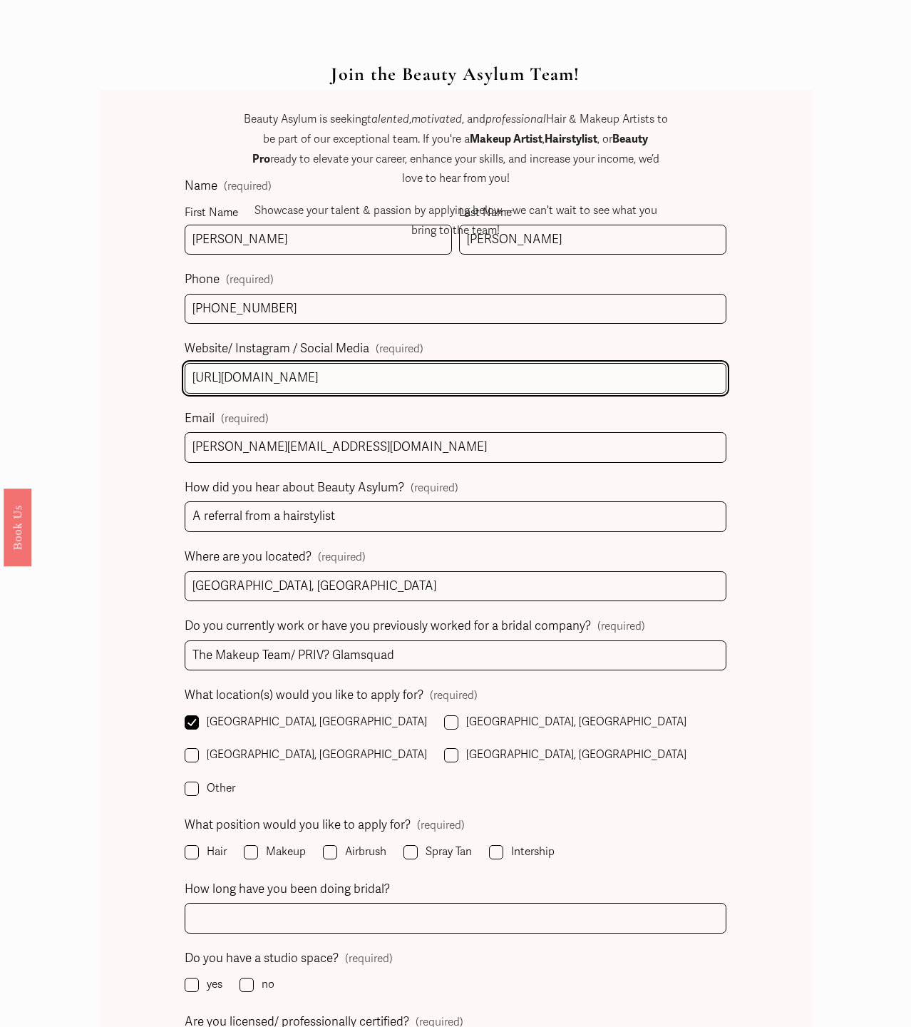
type input "https://www.instagram.com/elliemichelll/"
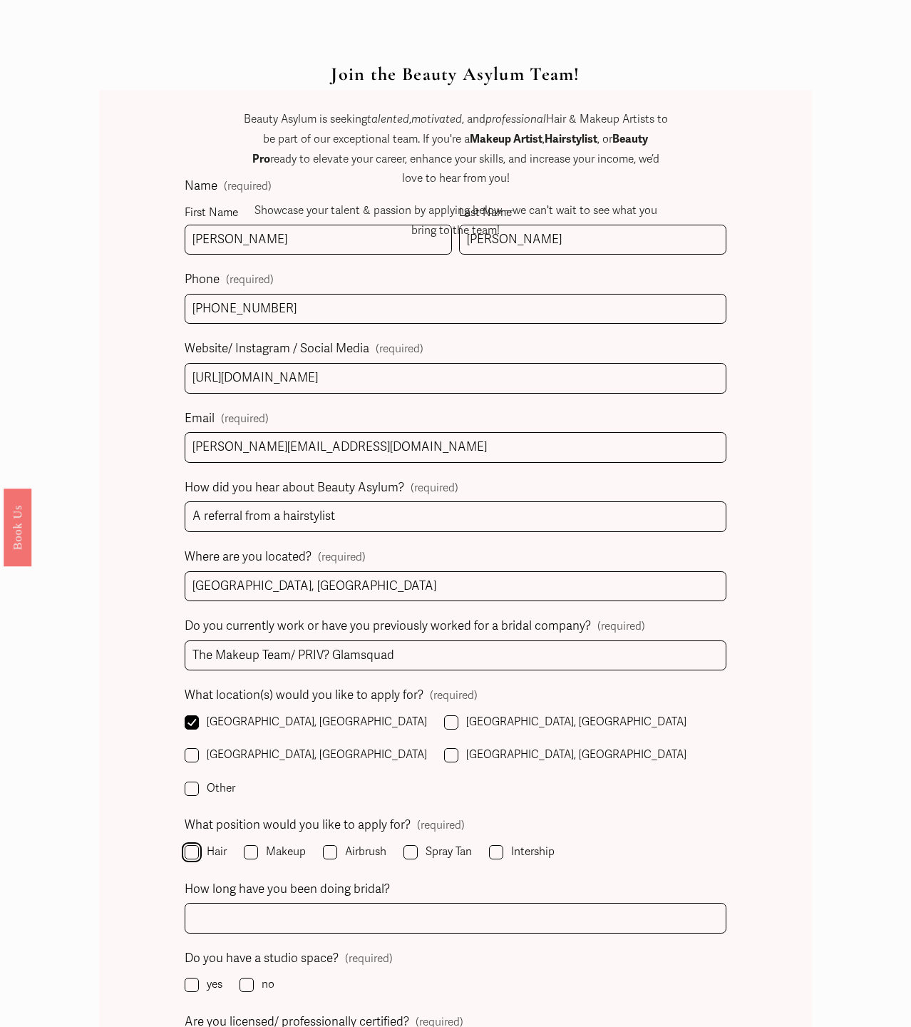
click at [186, 845] on input "Hair" at bounding box center [192, 852] width 14 height 14
checkbox input "true"
click at [252, 845] on input "Makeup" at bounding box center [251, 852] width 14 height 14
checkbox input "true"
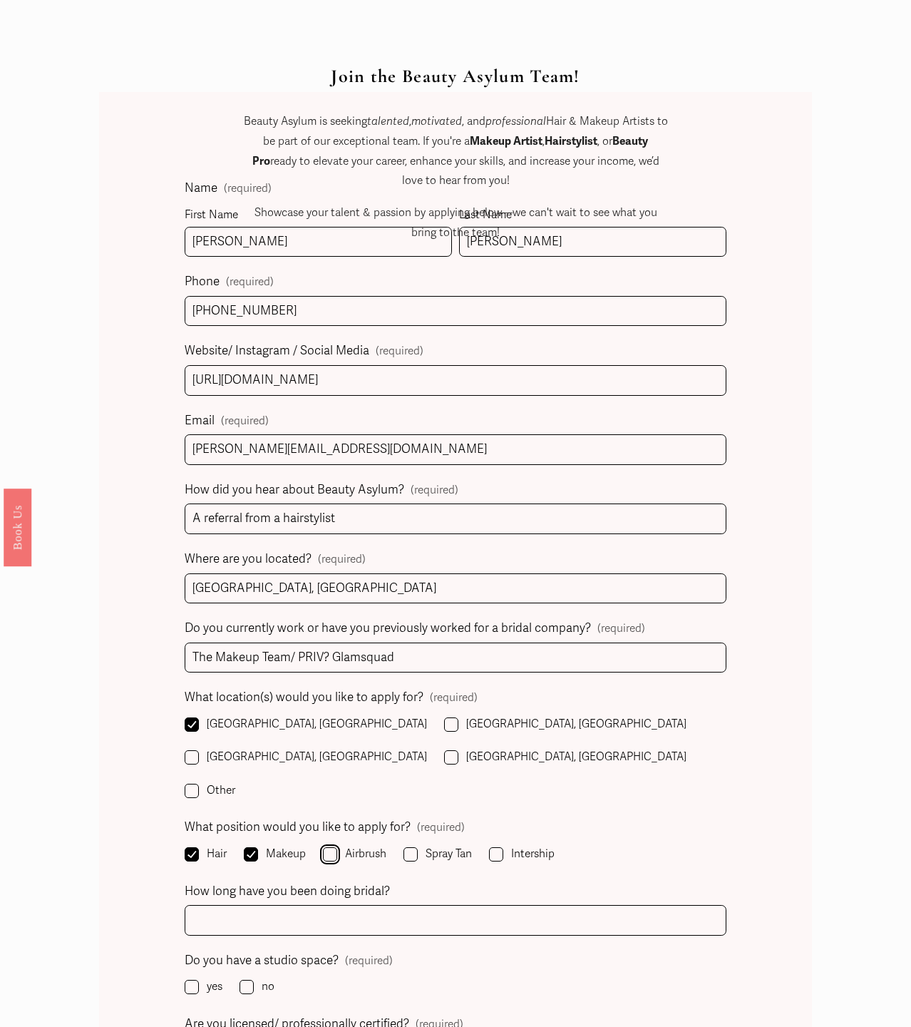
click at [334, 847] on input "Airbrush" at bounding box center [330, 854] width 14 height 14
checkbox input "true"
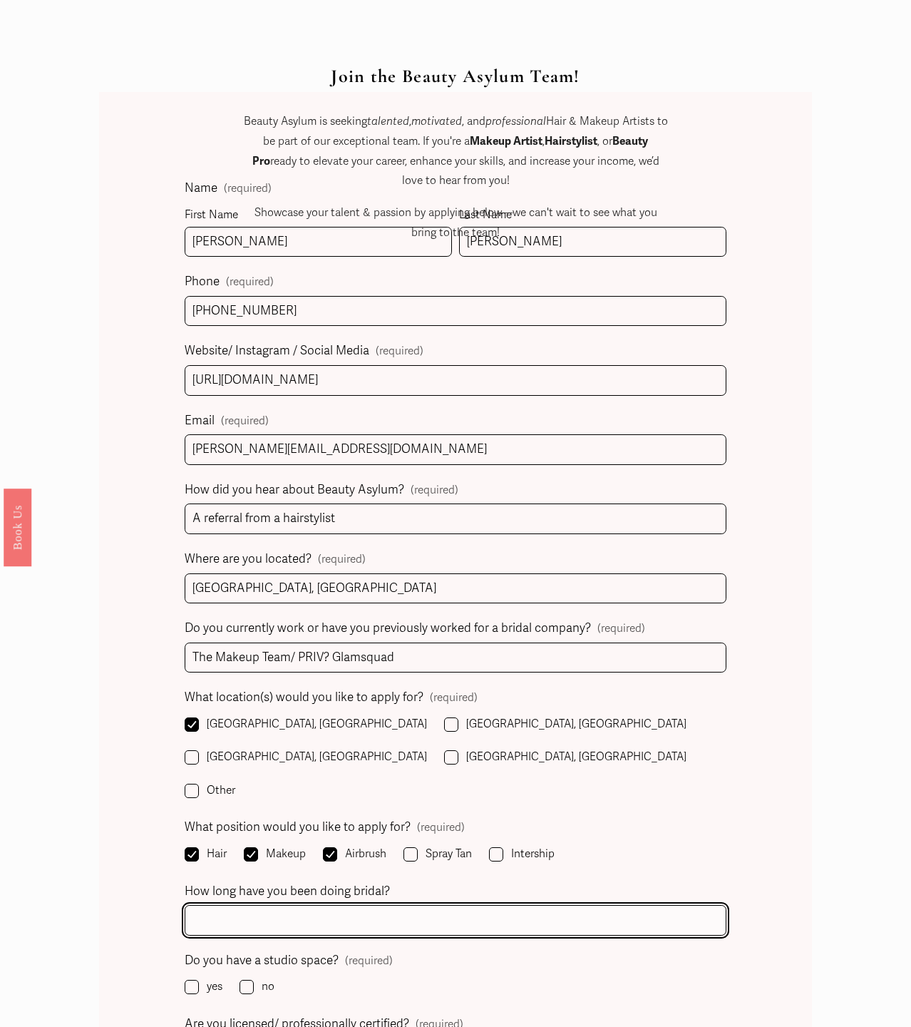
click at [366, 905] on input "How long have you been doing bridal?" at bounding box center [456, 920] width 542 height 31
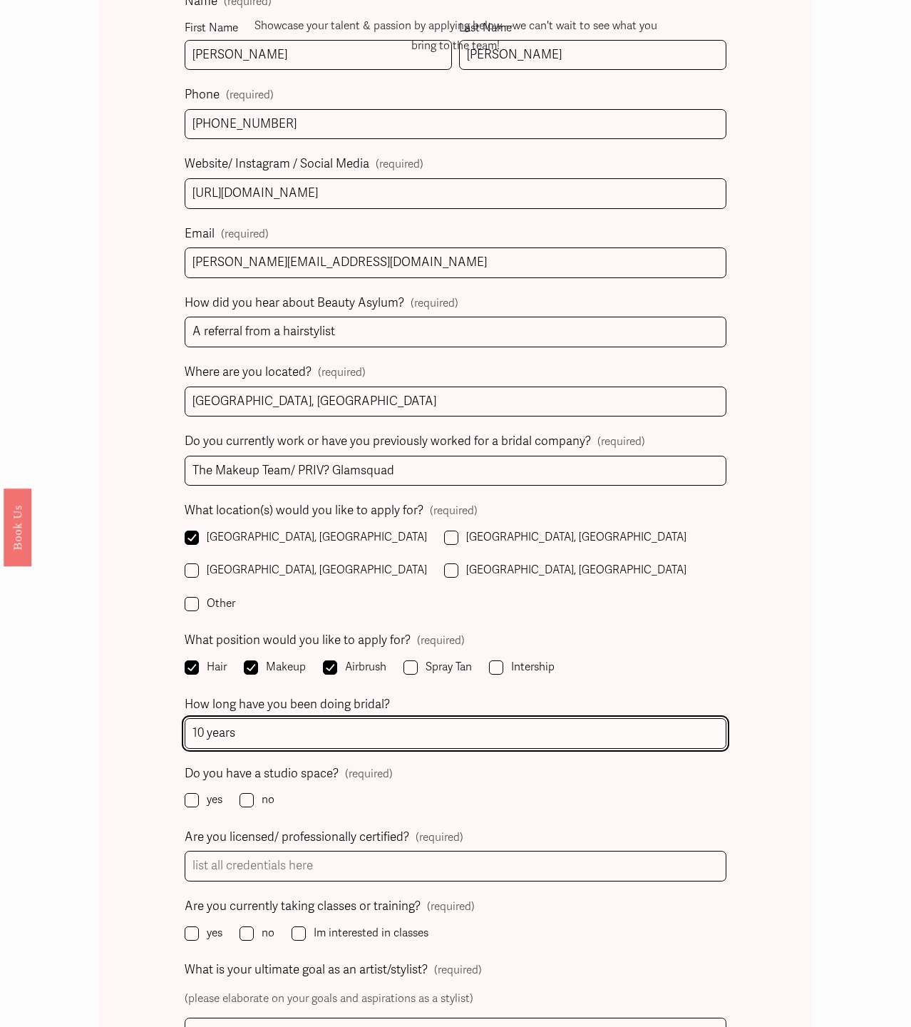
scroll to position [880, 0]
type input "10 years"
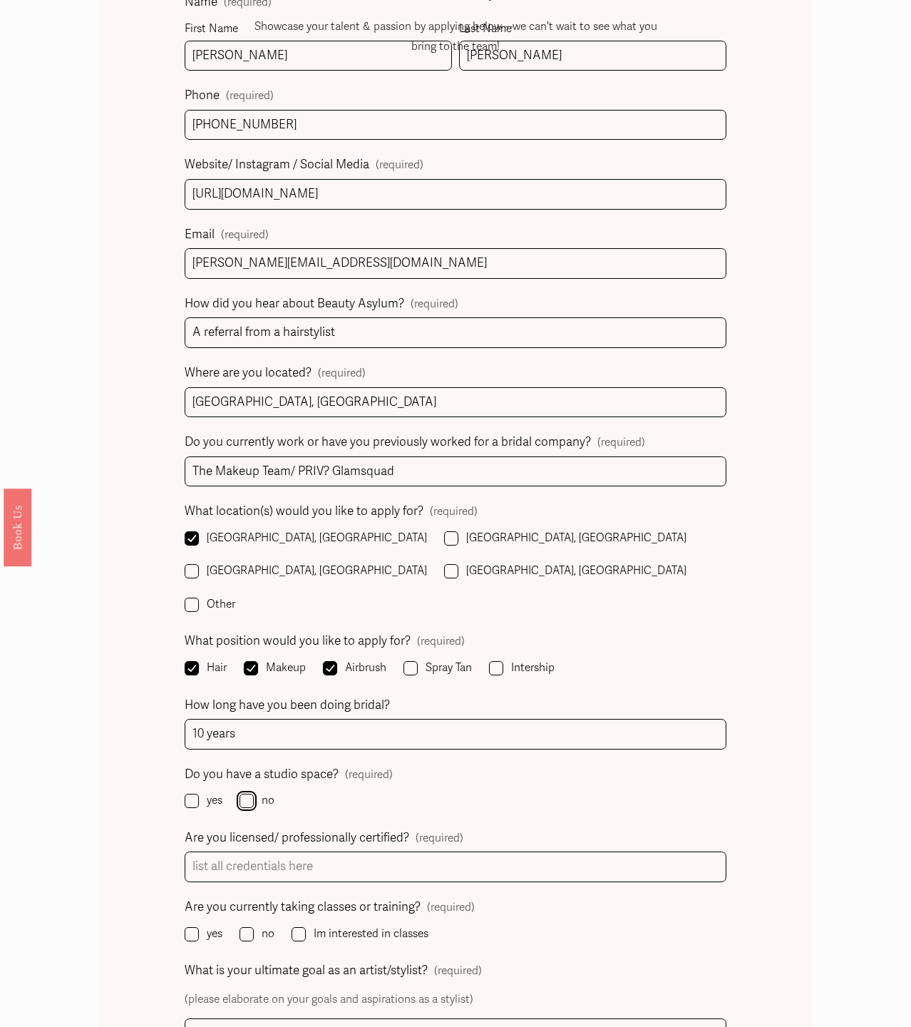
click at [250, 793] on input "no" at bounding box center [247, 800] width 14 height 14
checkbox input "true"
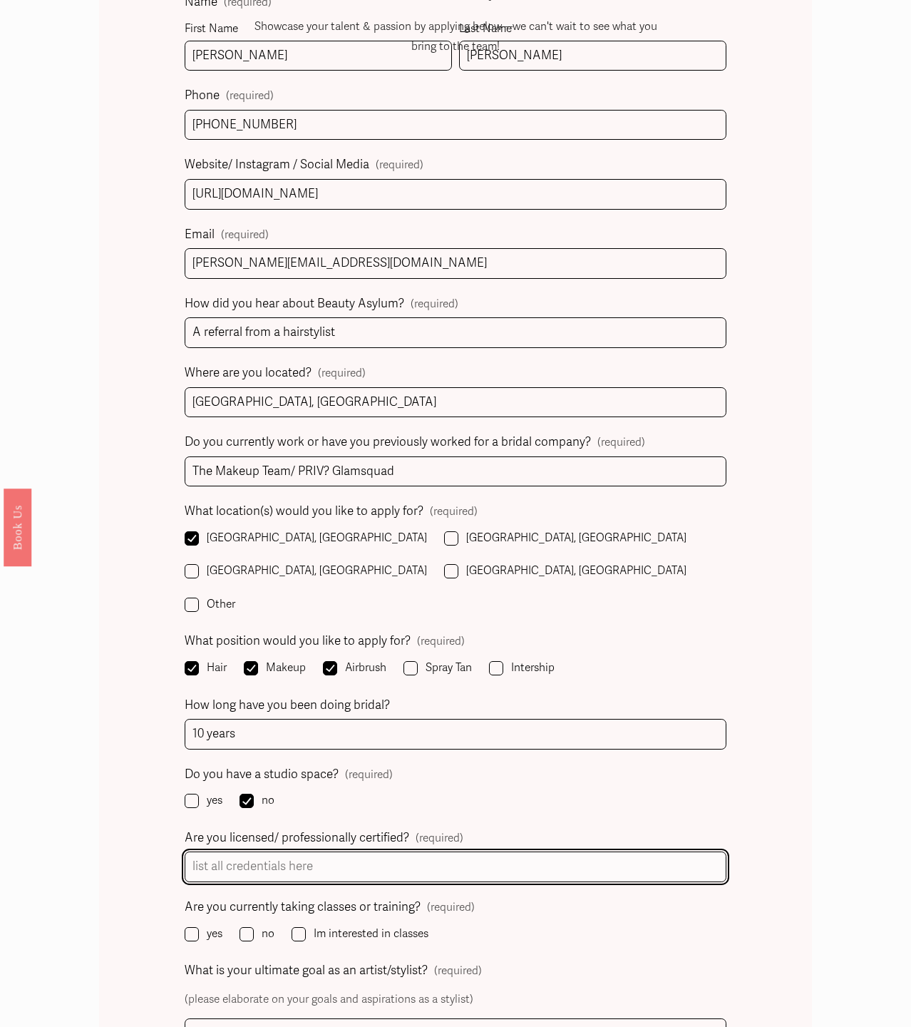
click at [256, 851] on input "Are you licensed/ professionally certified? (required)" at bounding box center [456, 866] width 542 height 31
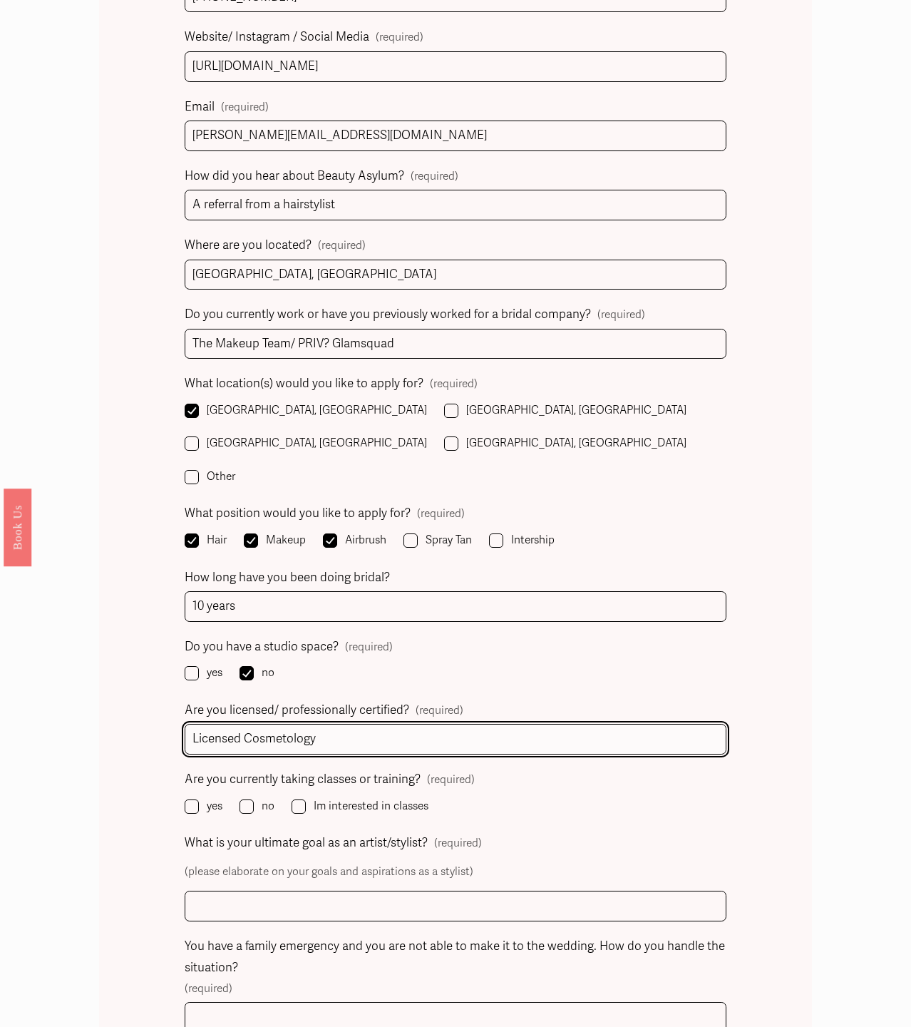
scroll to position [1103, 0]
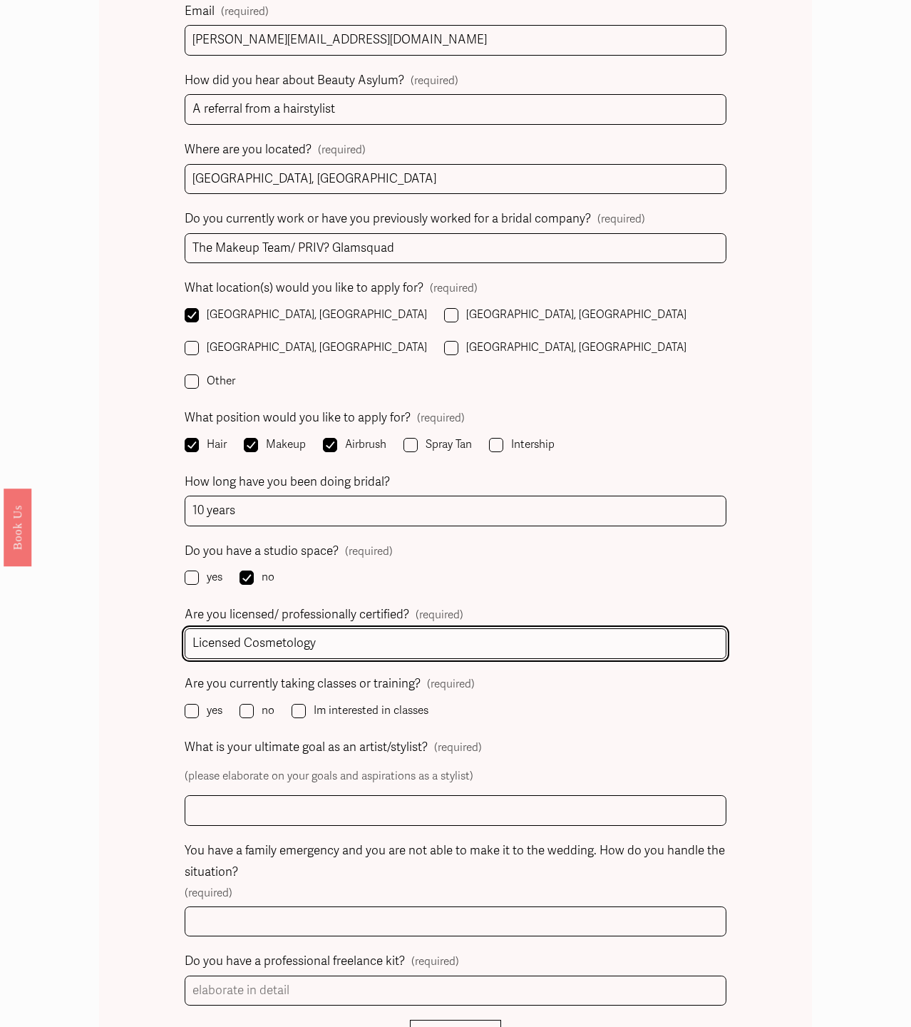
type input "Licensed Cosmetology"
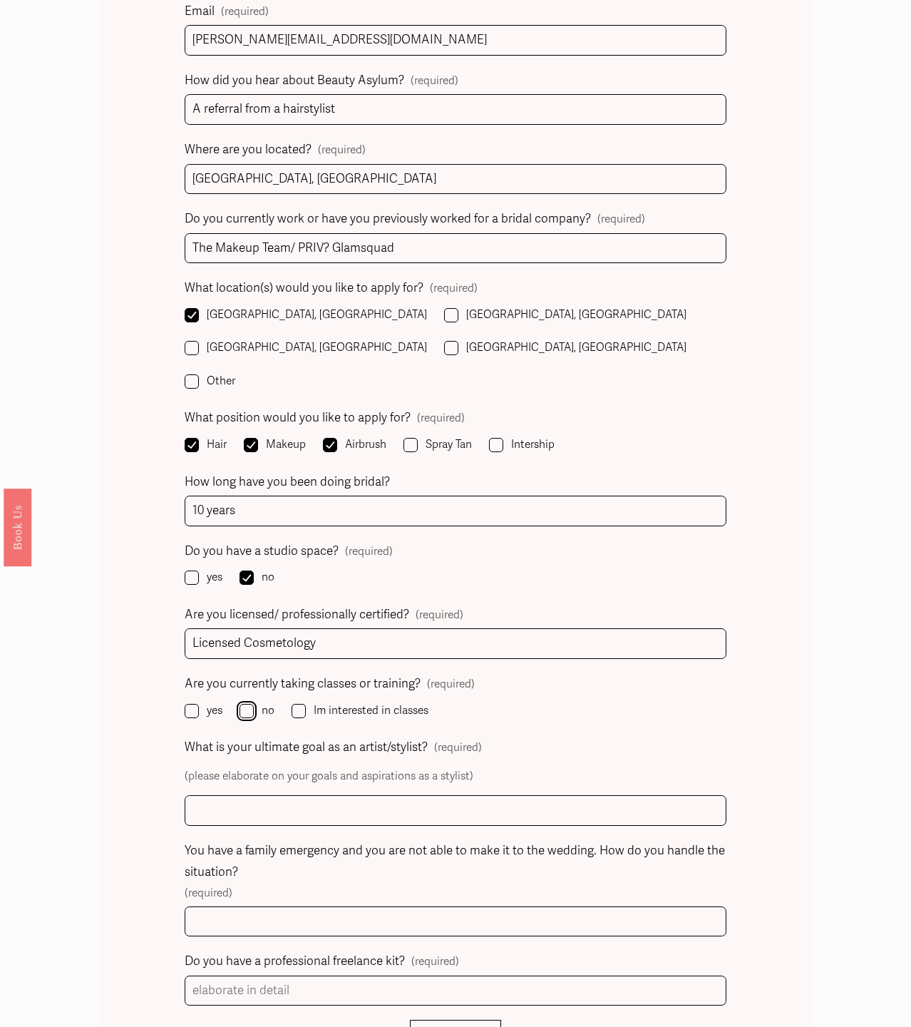
click at [247, 704] on input "no" at bounding box center [247, 711] width 14 height 14
checkbox input "true"
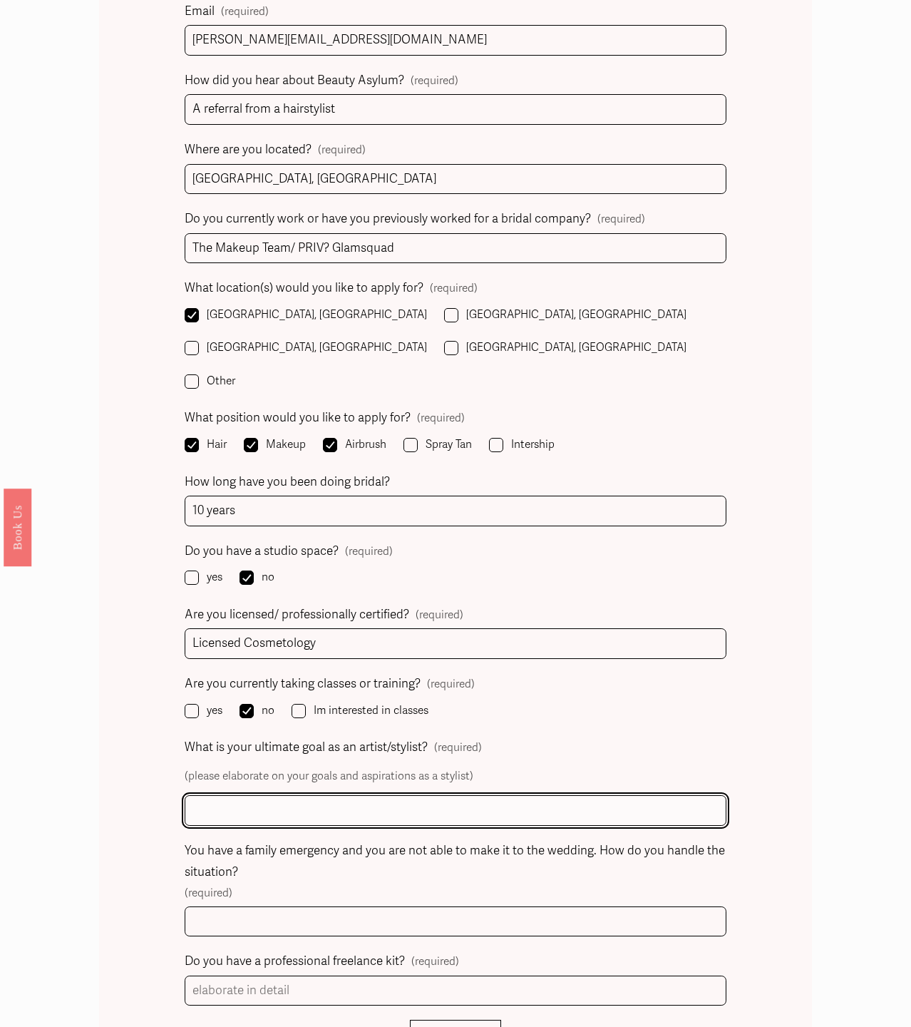
click at [293, 795] on input "What is your ultimate goal as an artist/stylist? (required)" at bounding box center [456, 810] width 542 height 31
type input "My ultimate goal is to transition from working full time cutting men's hair, to…"
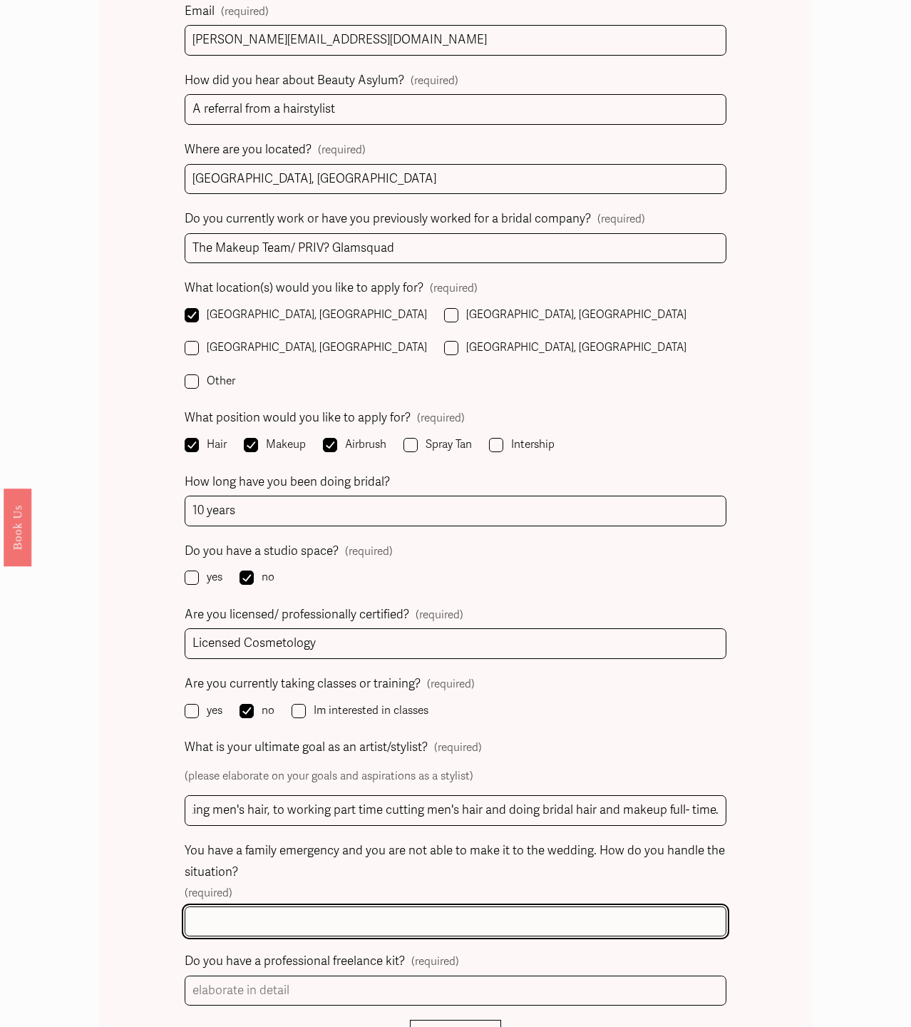
scroll to position [0, 0]
click at [299, 906] on input "You have a family emergency and you are not able to make it to the wedding. How…" at bounding box center [456, 921] width 542 height 31
type input "I have never had a family emergency to the point that I wasn't able to make it …"
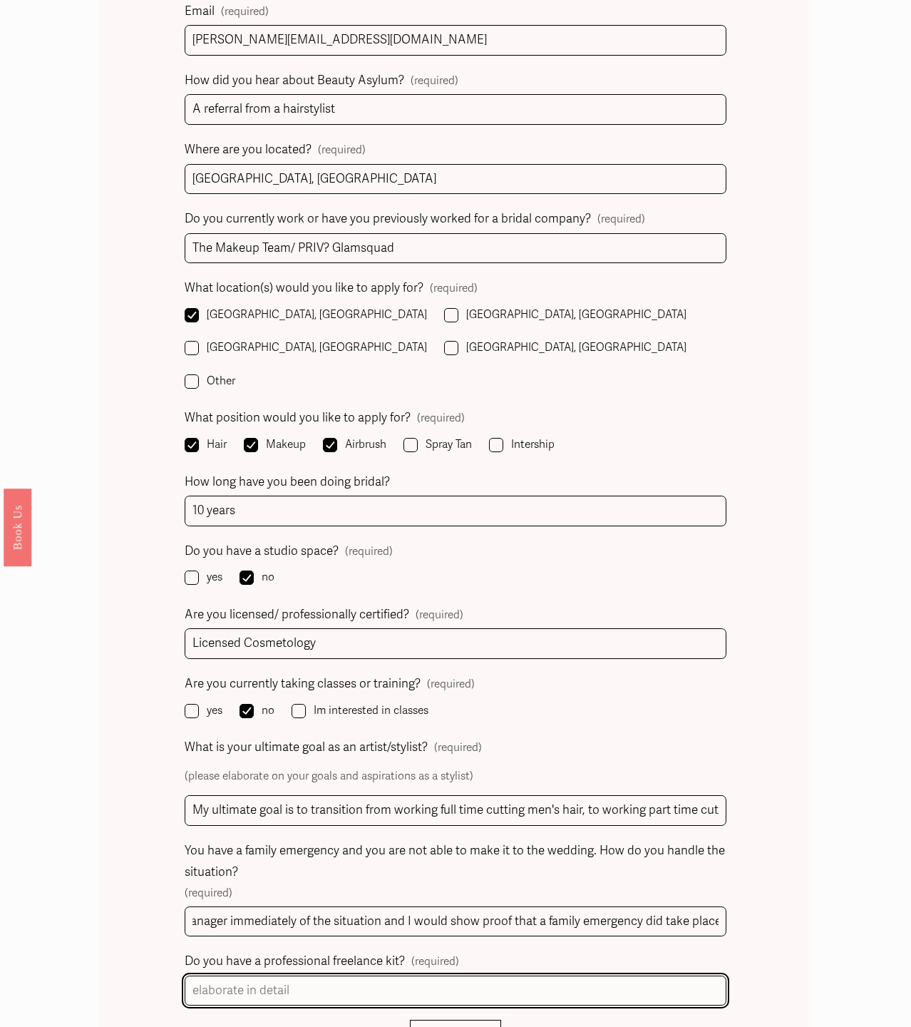
click at [275, 975] on input "Do you have a professional freelance kit? (required)" at bounding box center [456, 990] width 542 height 31
click at [655, 975] on input "I have both a makeup and hair professional kit. I use products like MAC, NARS, …" at bounding box center [456, 990] width 542 height 31
click at [630, 975] on input "I have both a makeup and hair professional kit. I use products like MAC, NARS, …" at bounding box center [456, 990] width 542 height 31
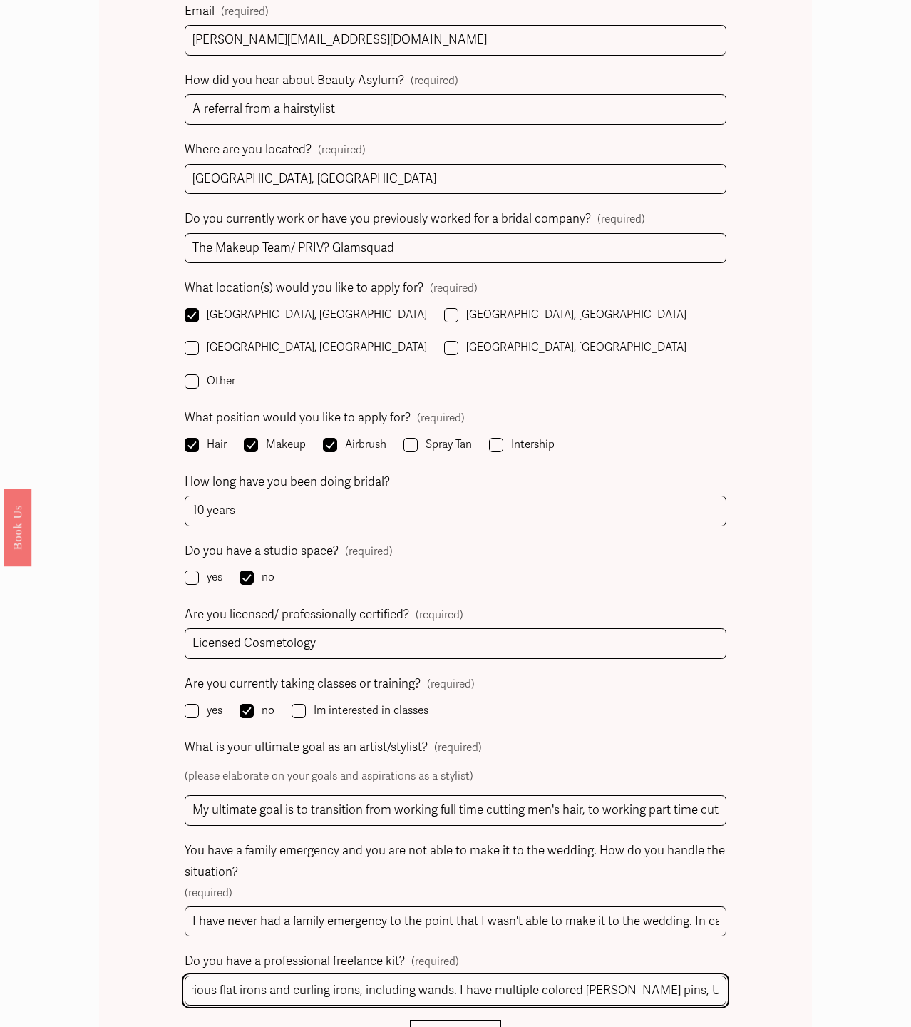
click at [716, 975] on input "I have both a makeup and hair professional kit. I use products like MAC, NARS, …" at bounding box center [456, 990] width 542 height 31
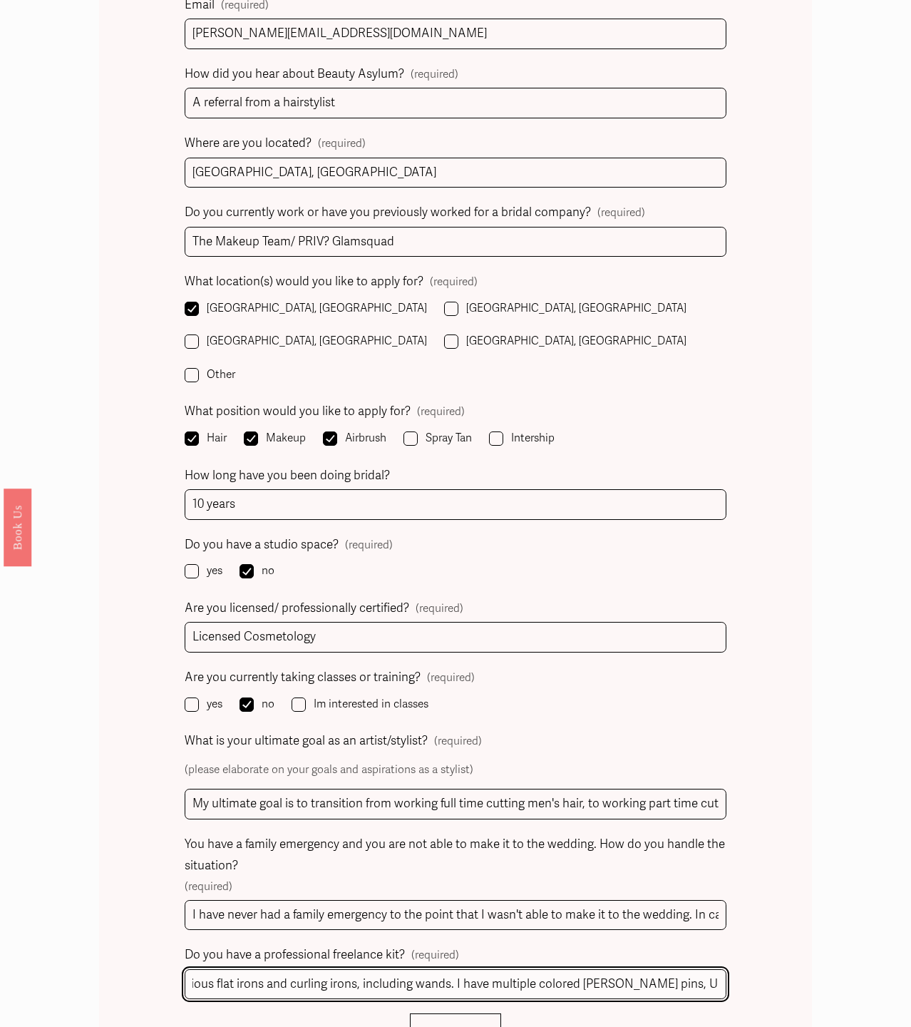
scroll to position [1133, 0]
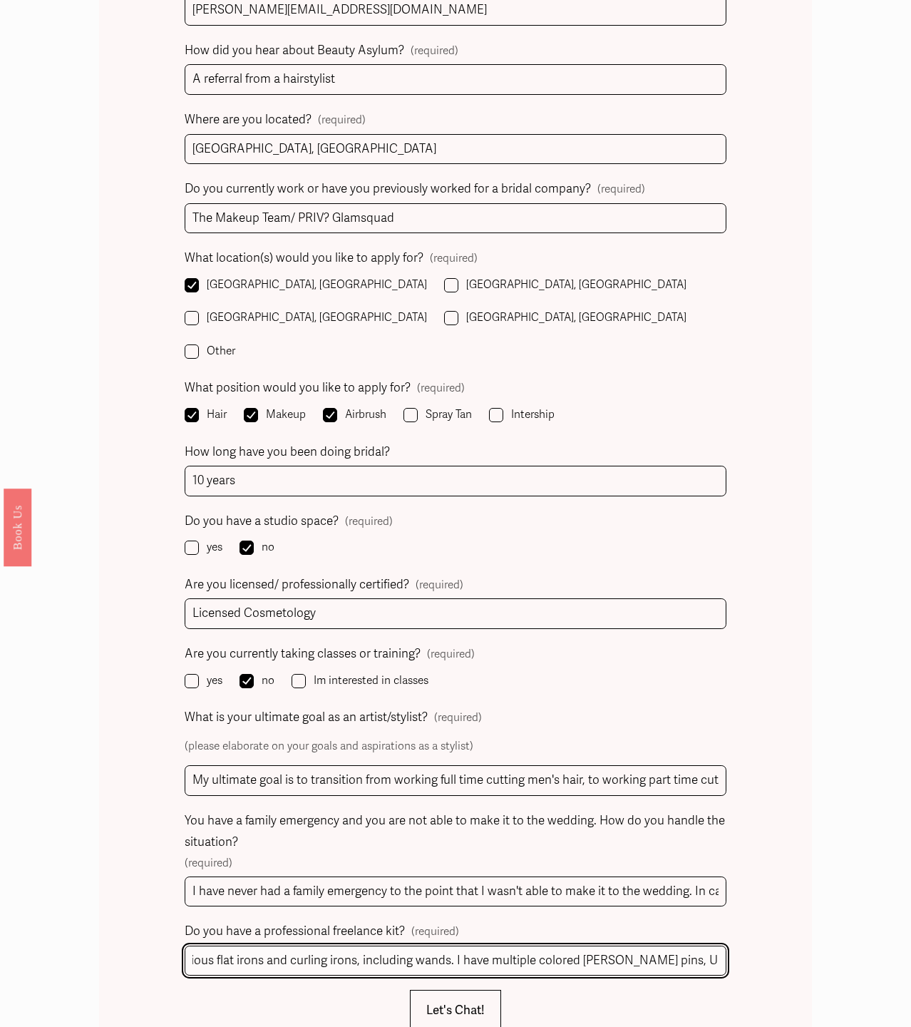
type input "I have both a makeup and hair professional kit. I use products like MAC, NARS, …"
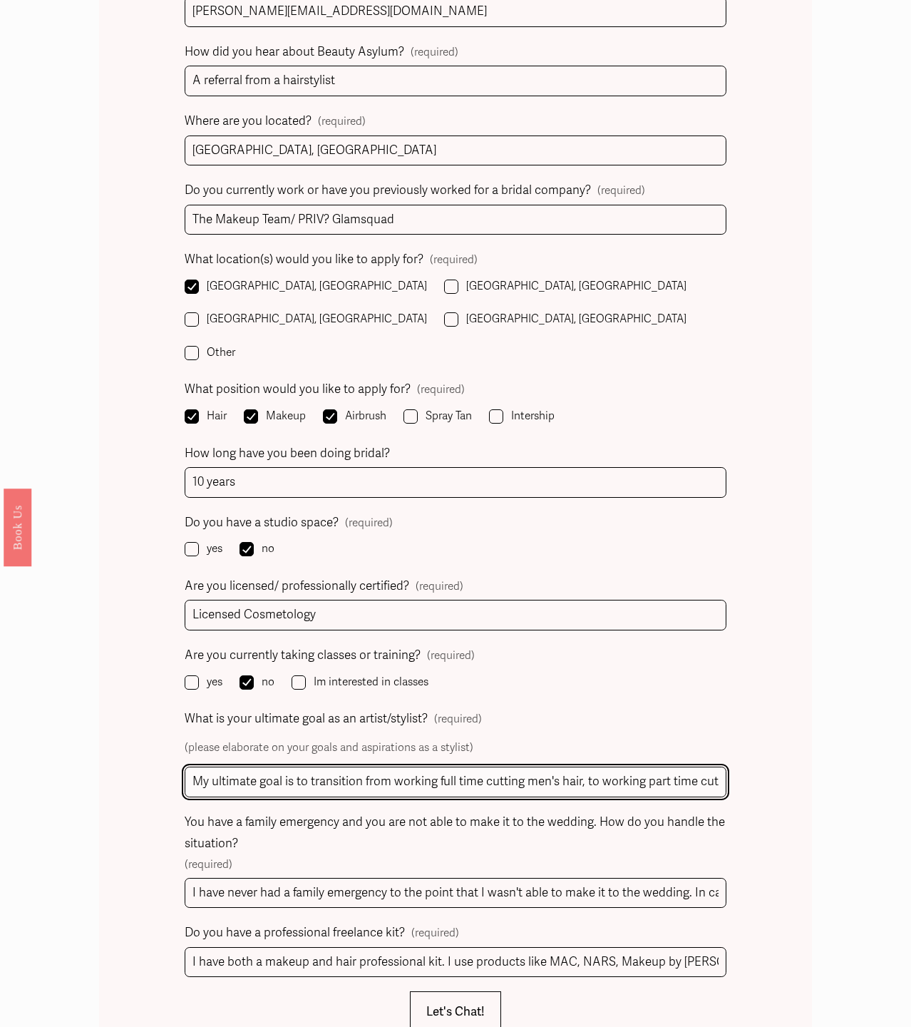
scroll to position [0, 318]
drag, startPoint x: 190, startPoint y: 711, endPoint x: 956, endPoint y: 772, distance: 768.0
click at [910, 772] on html "0 Skip to Content" at bounding box center [455, 329] width 911 height 2921
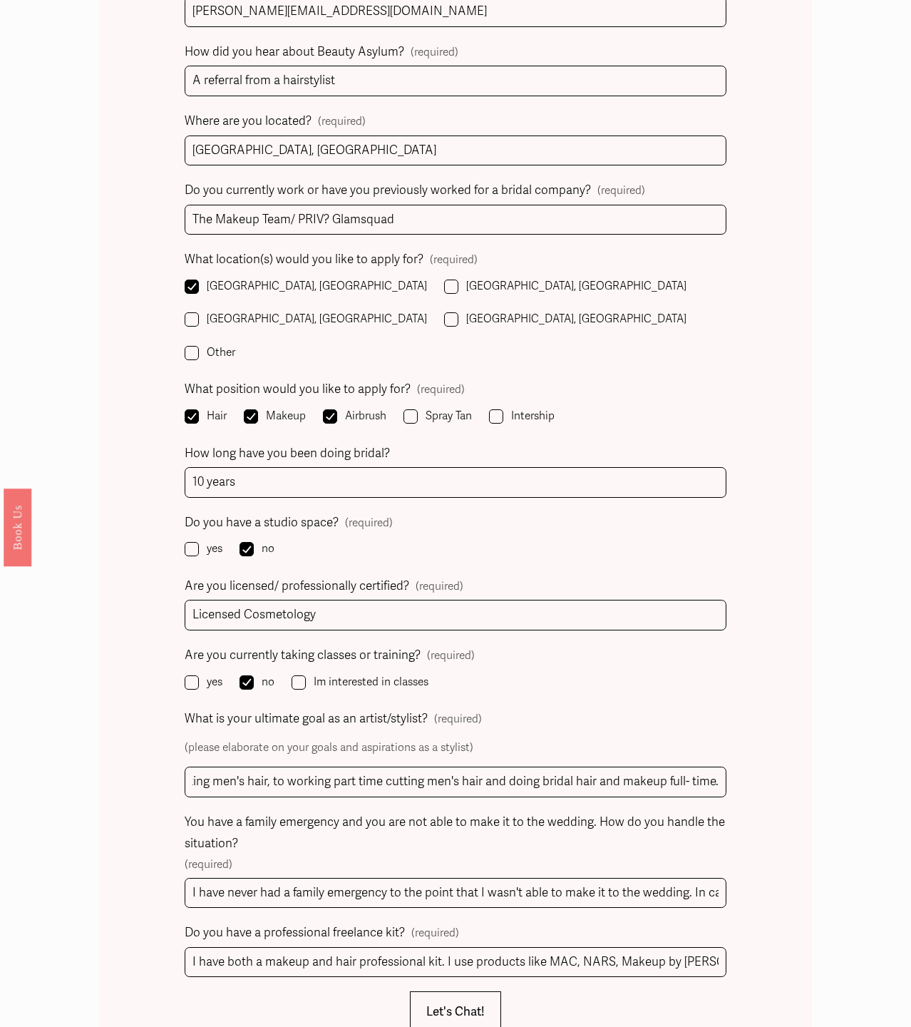
scroll to position [0, 0]
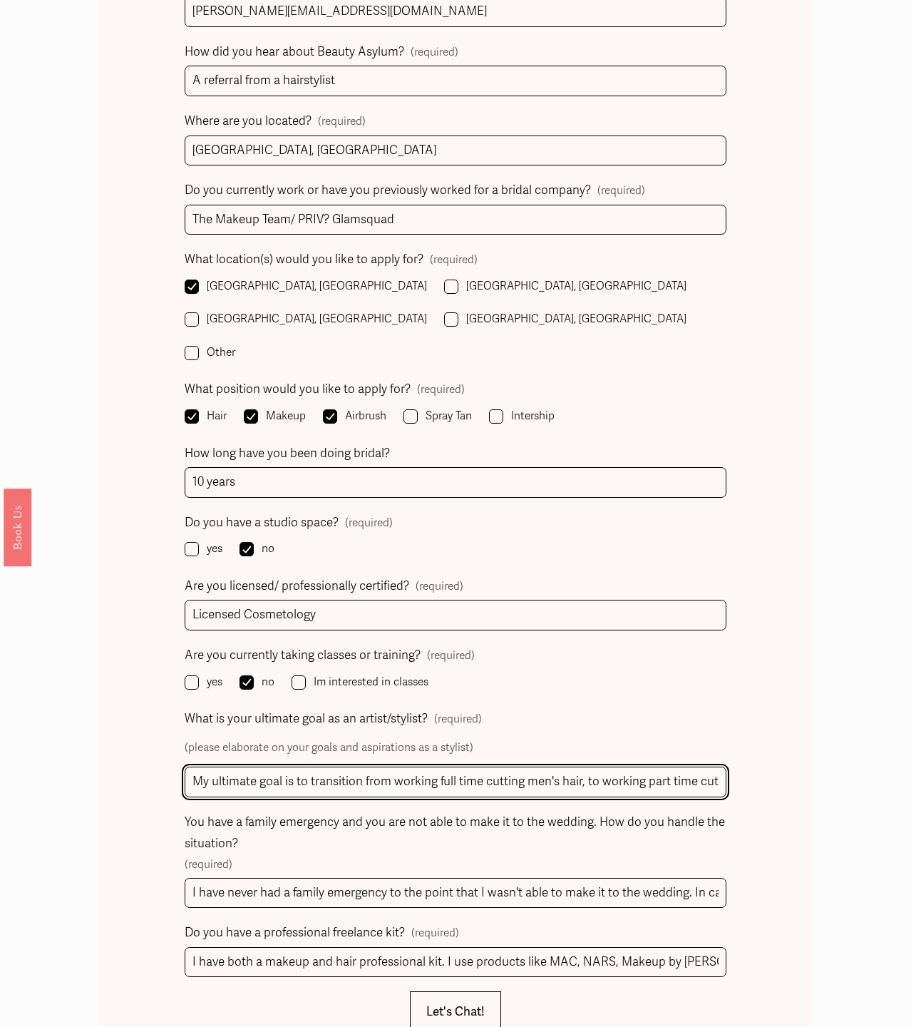
paste input "full-time men's hair cutting to part-time men's hair cutting while pursuing bri…"
type input "My ultimate goal is to transition from full-time men's hair cutting to part-tim…"
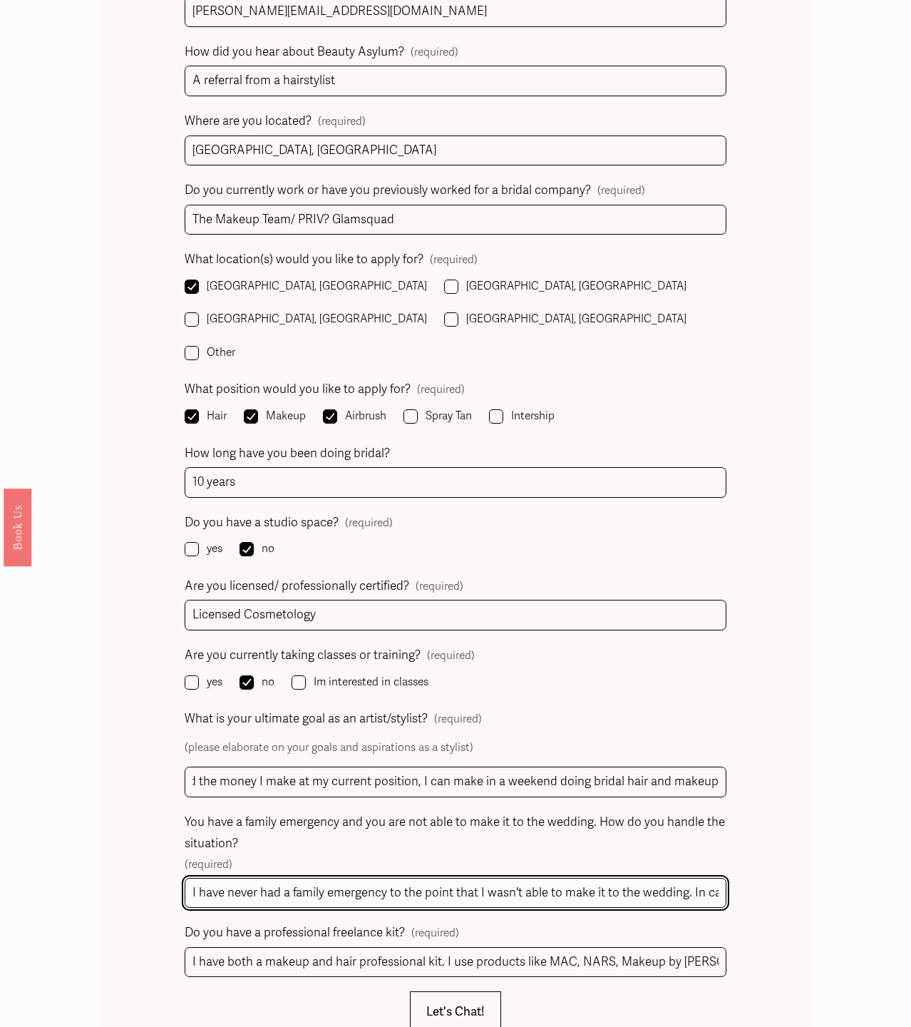
drag, startPoint x: 208, startPoint y: 820, endPoint x: 201, endPoint y: 821, distance: 7.3
click at [207, 878] on input "I have never had a family emergency to the point that I wasn't able to make it …" at bounding box center [456, 893] width 542 height 31
drag, startPoint x: 187, startPoint y: 823, endPoint x: 939, endPoint y: 843, distance: 752.4
click at [910, 843] on html "0 Skip to Content" at bounding box center [455, 329] width 911 height 2921
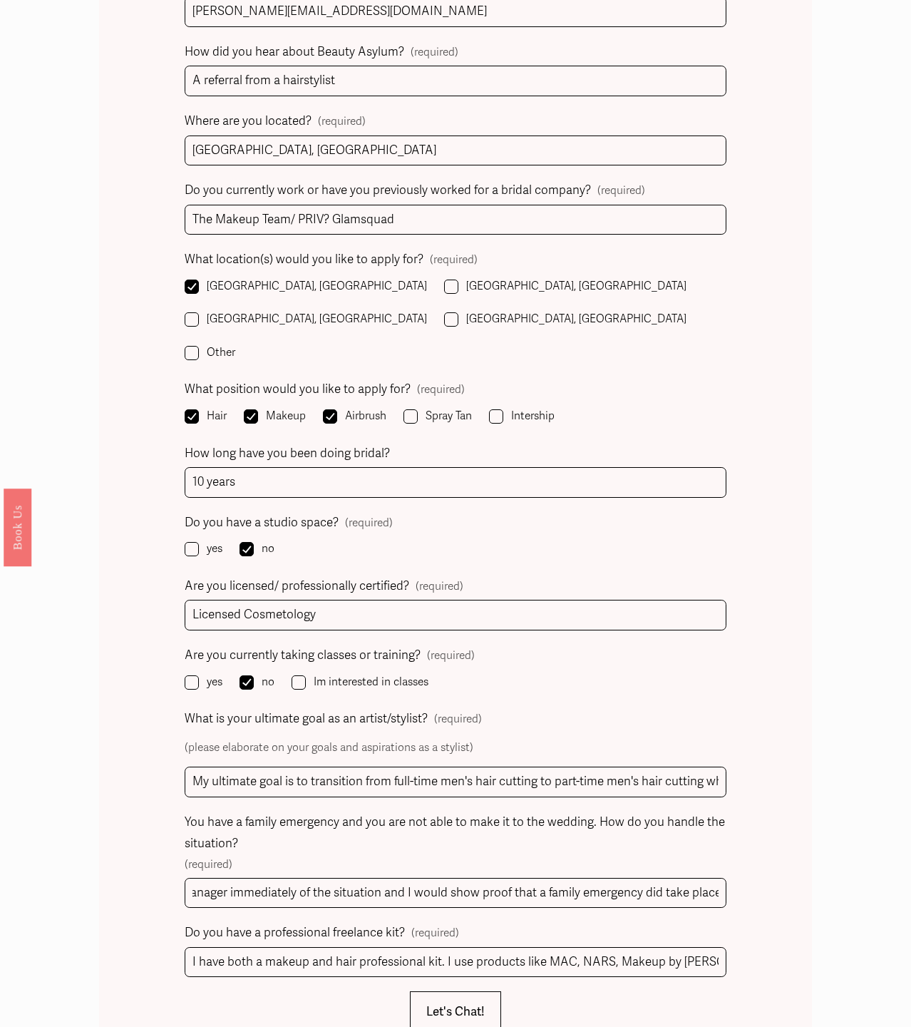
scroll to position [0, 0]
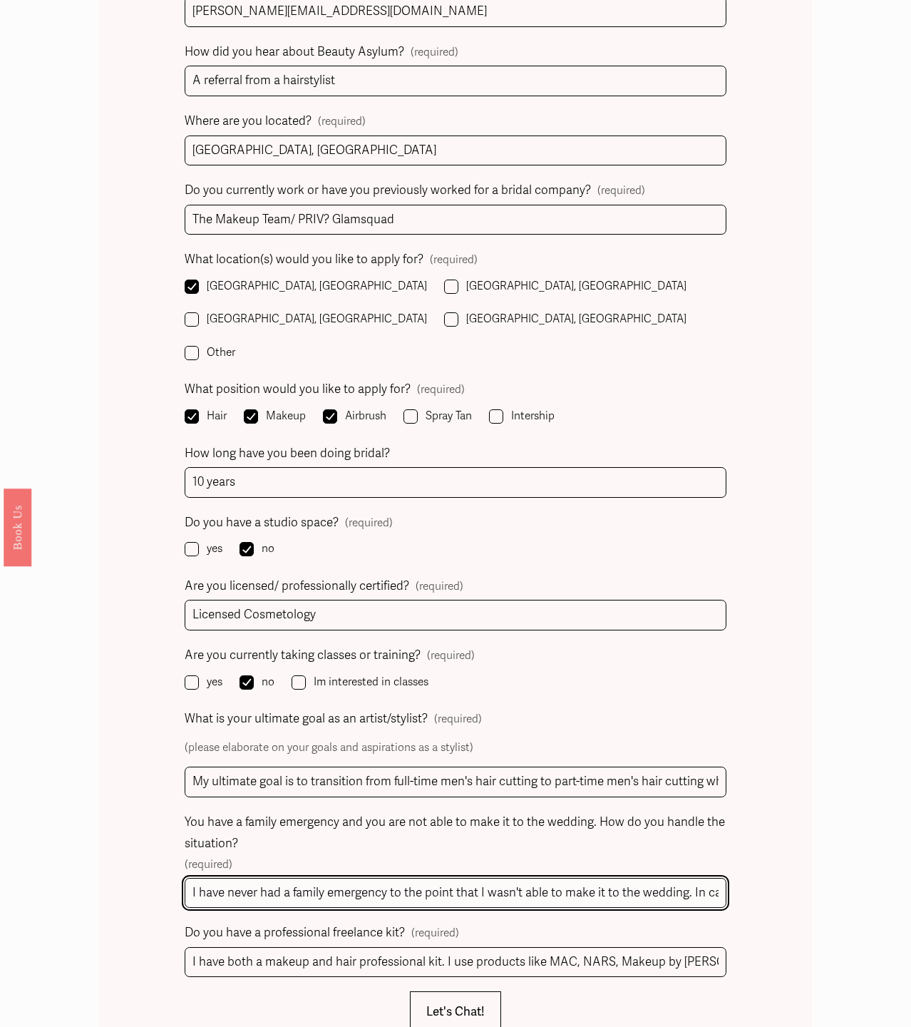
paste input ""I have never experienced a family emergency that prevented me from attending a…"
drag, startPoint x: 629, startPoint y: 828, endPoint x: 133, endPoint y: 801, distance: 496.9
click at [133, 801] on div "Name (required) First Name Elizabeth Last Name Reed Phone (required) (702) 204-…" at bounding box center [455, 385] width 712 height 1463
click at [195, 878] on input ""I have never experienced a family emergency that prevented me from attending a…" at bounding box center [456, 893] width 542 height 31
type input "I have never experienced a family emergency that prevented me from attending a …"
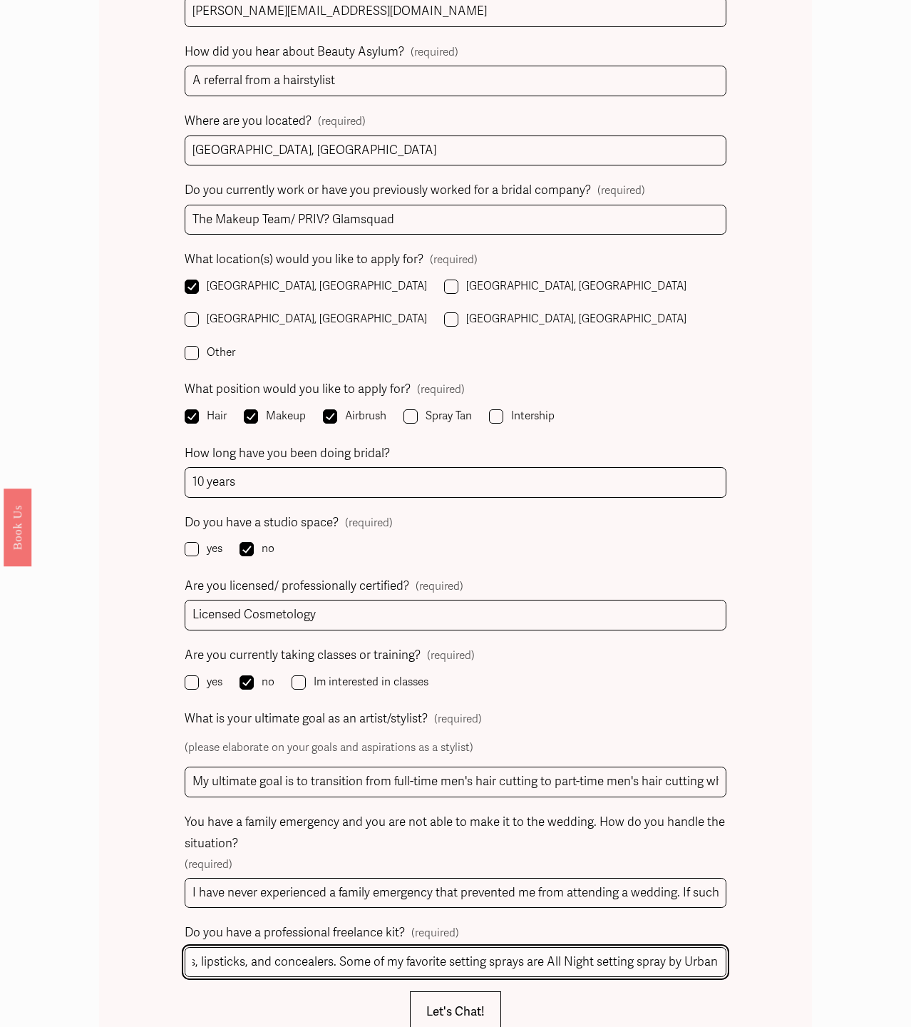
scroll to position [0, 1923]
drag, startPoint x: 191, startPoint y: 891, endPoint x: 982, endPoint y: 909, distance: 790.8
click at [910, 909] on html "0 Skip to Content" at bounding box center [455, 329] width 911 height 2921
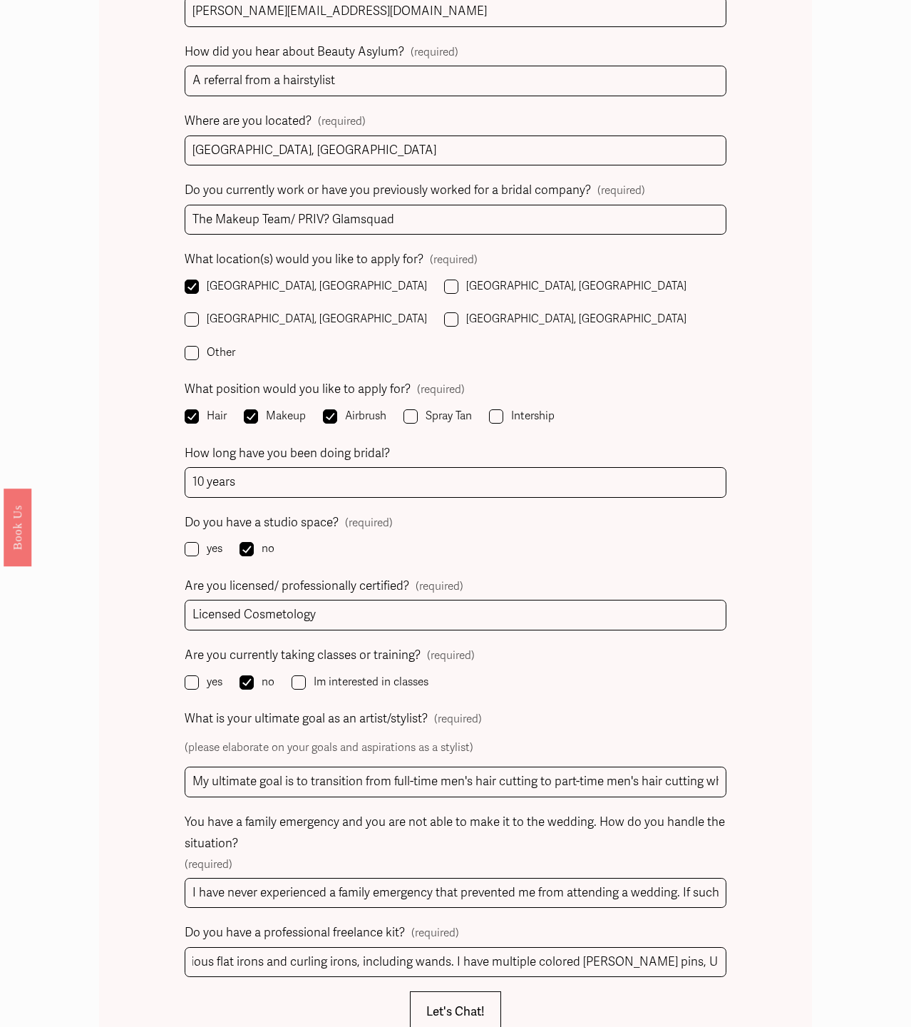
scroll to position [0, 0]
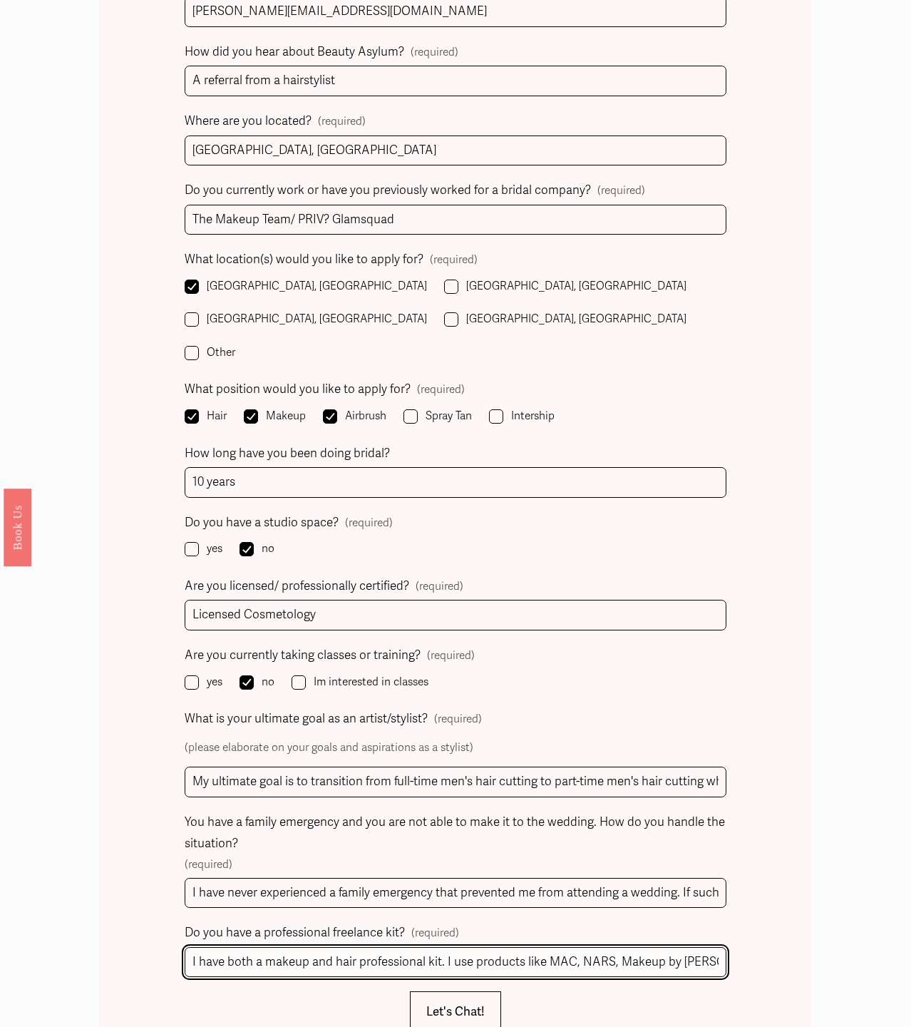
paste input ""I have both a makeup and hair professional kit, featuring products from brands…"
drag, startPoint x: 513, startPoint y: 893, endPoint x: 9, endPoint y: 853, distance: 504.9
click at [9, 853] on div "Name (required) First Name Elizabeth Last Name Reed Phone (required) (702) 204-…" at bounding box center [455, 438] width 911 height 1620
drag, startPoint x: 182, startPoint y: 897, endPoint x: 197, endPoint y: 897, distance: 15.0
click at [184, 897] on div "Name (required) First Name Elizabeth Last Name Reed Phone (required) (702) 204-…" at bounding box center [455, 385] width 712 height 1463
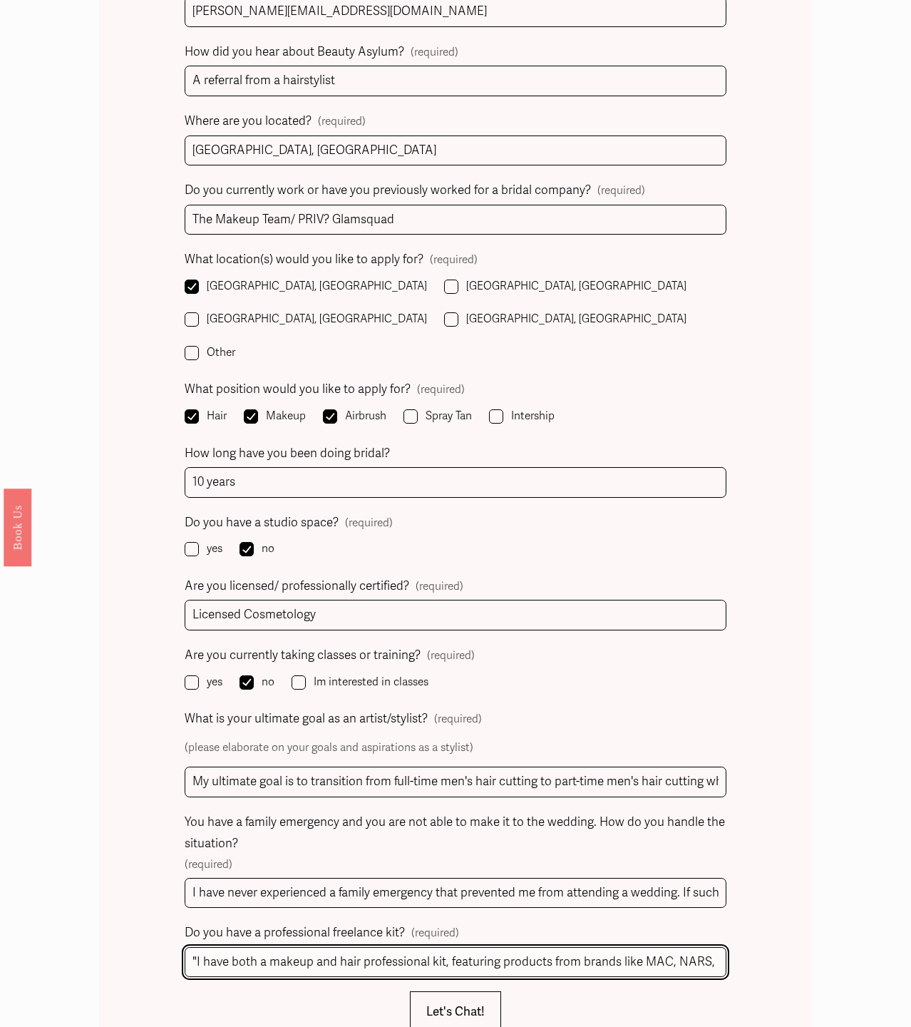
click at [197, 947] on input ""I have both a makeup and hair professional kit, featuring products from brands…" at bounding box center [456, 962] width 542 height 31
type input "I have both a makeup and hair professional kit, featuring products from brands …"
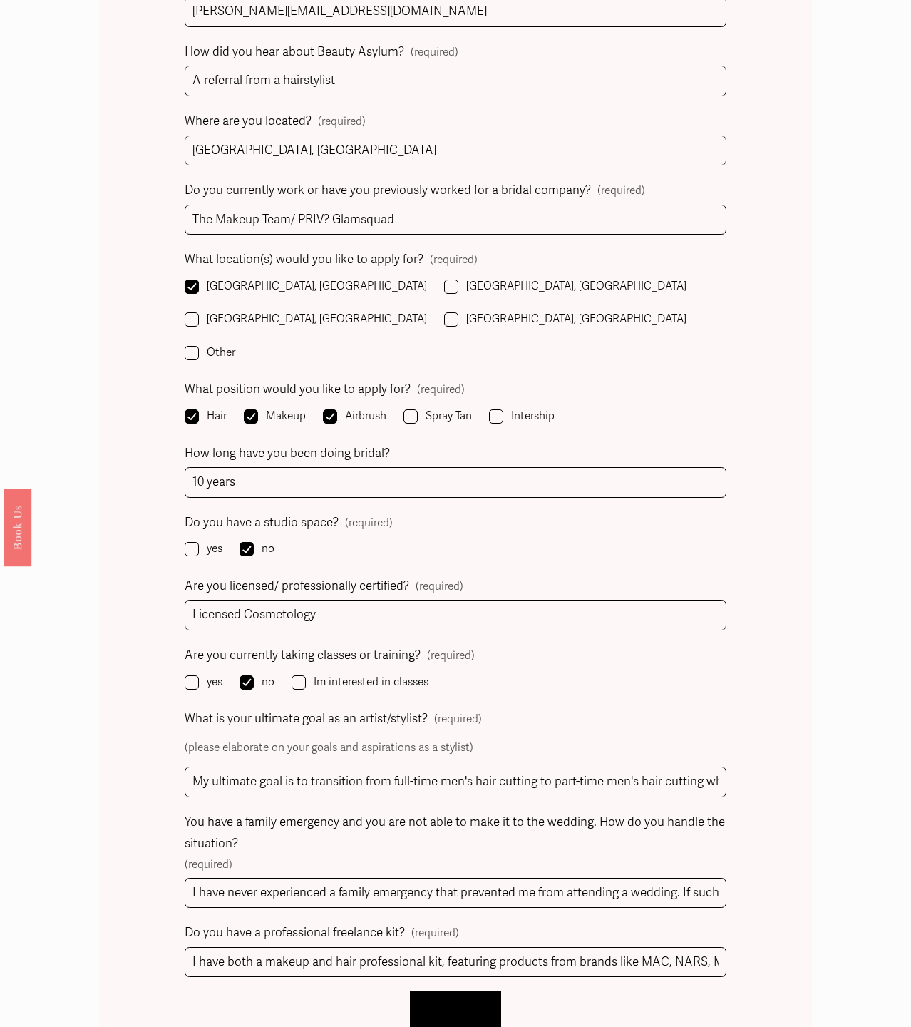
click at [451, 1004] on span "Let's Chat!" at bounding box center [455, 1011] width 58 height 15
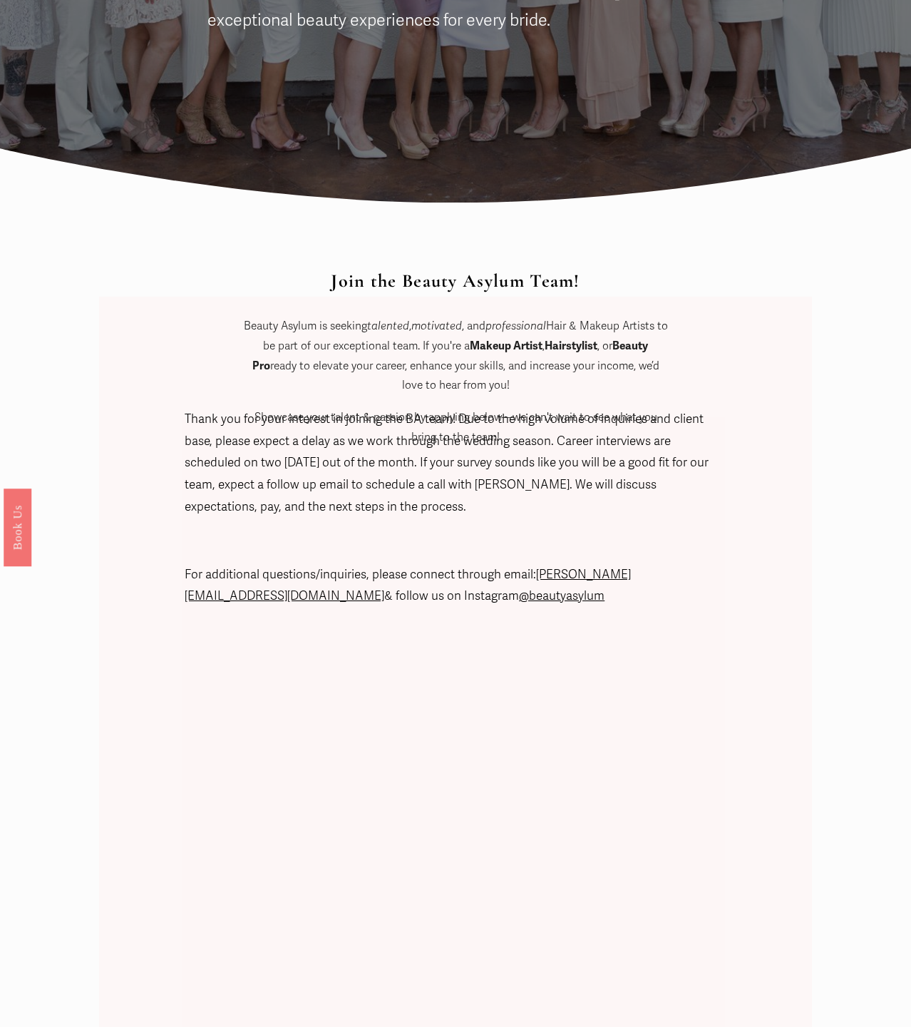
scroll to position [490, 0]
